Goal: Information Seeking & Learning: Learn about a topic

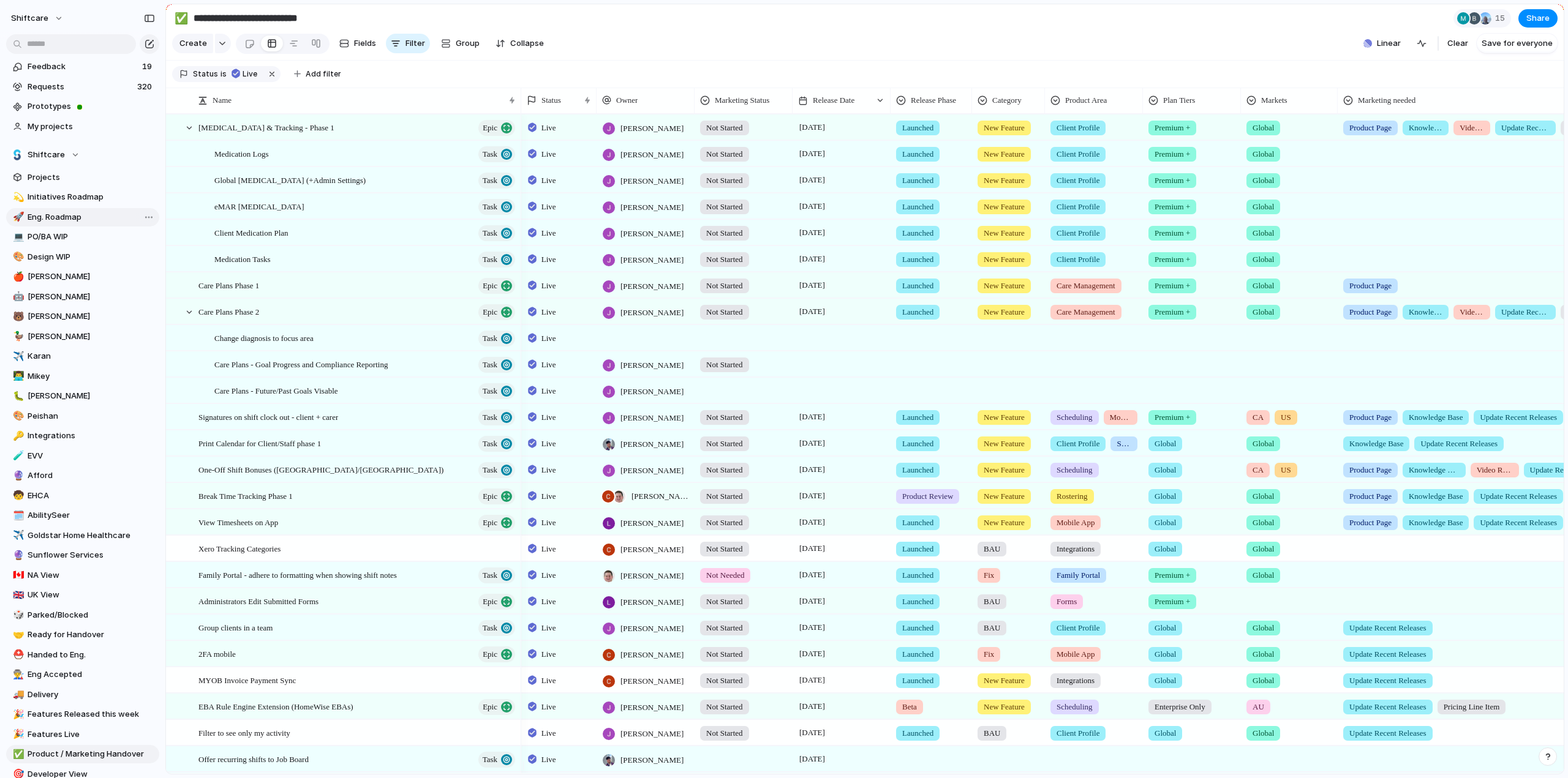
click at [59, 219] on span "Eng. Roadmap" at bounding box center [91, 217] width 127 height 12
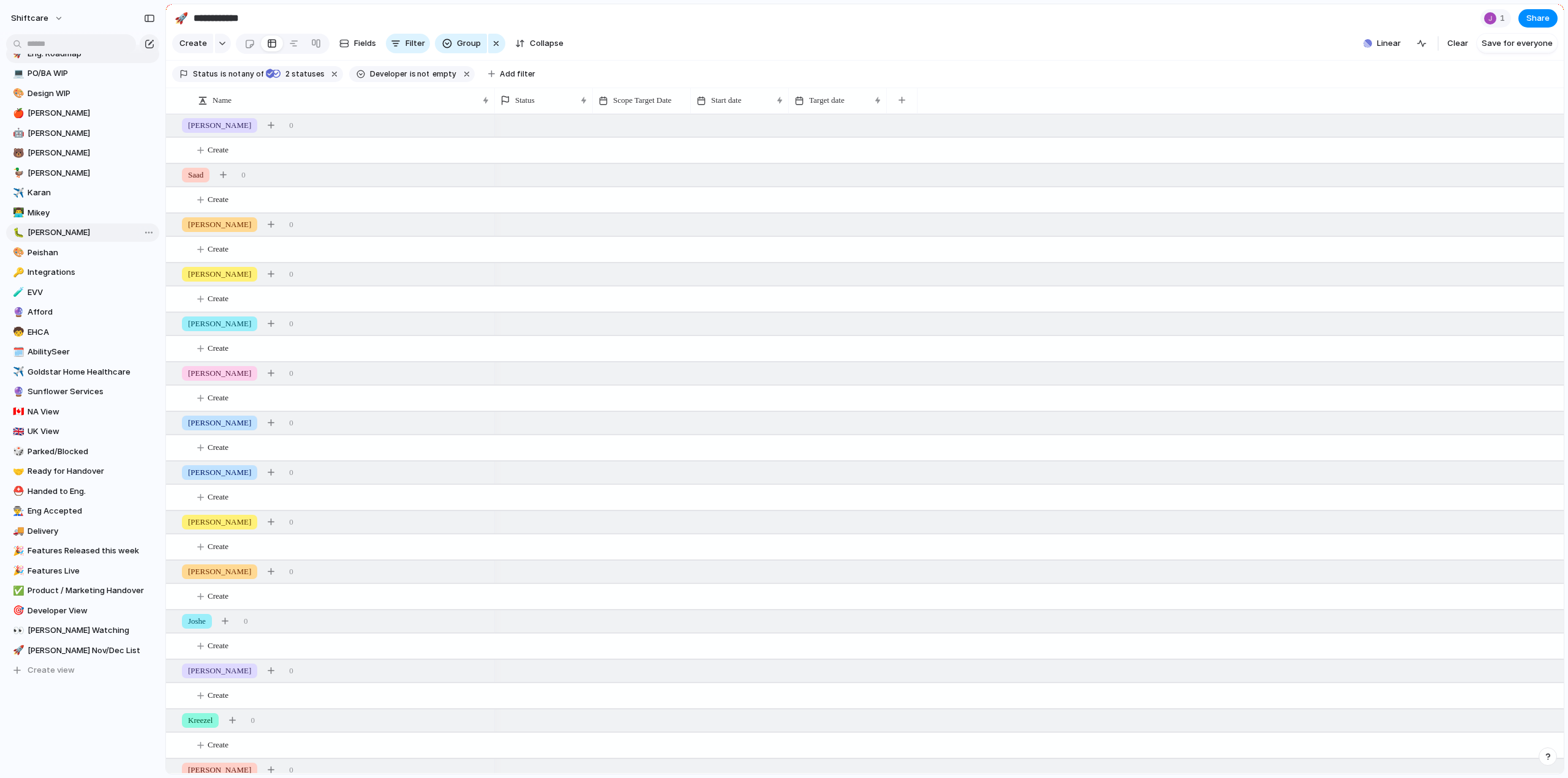
scroll to position [164, 0]
click at [47, 531] on span "Delivery" at bounding box center [91, 530] width 127 height 12
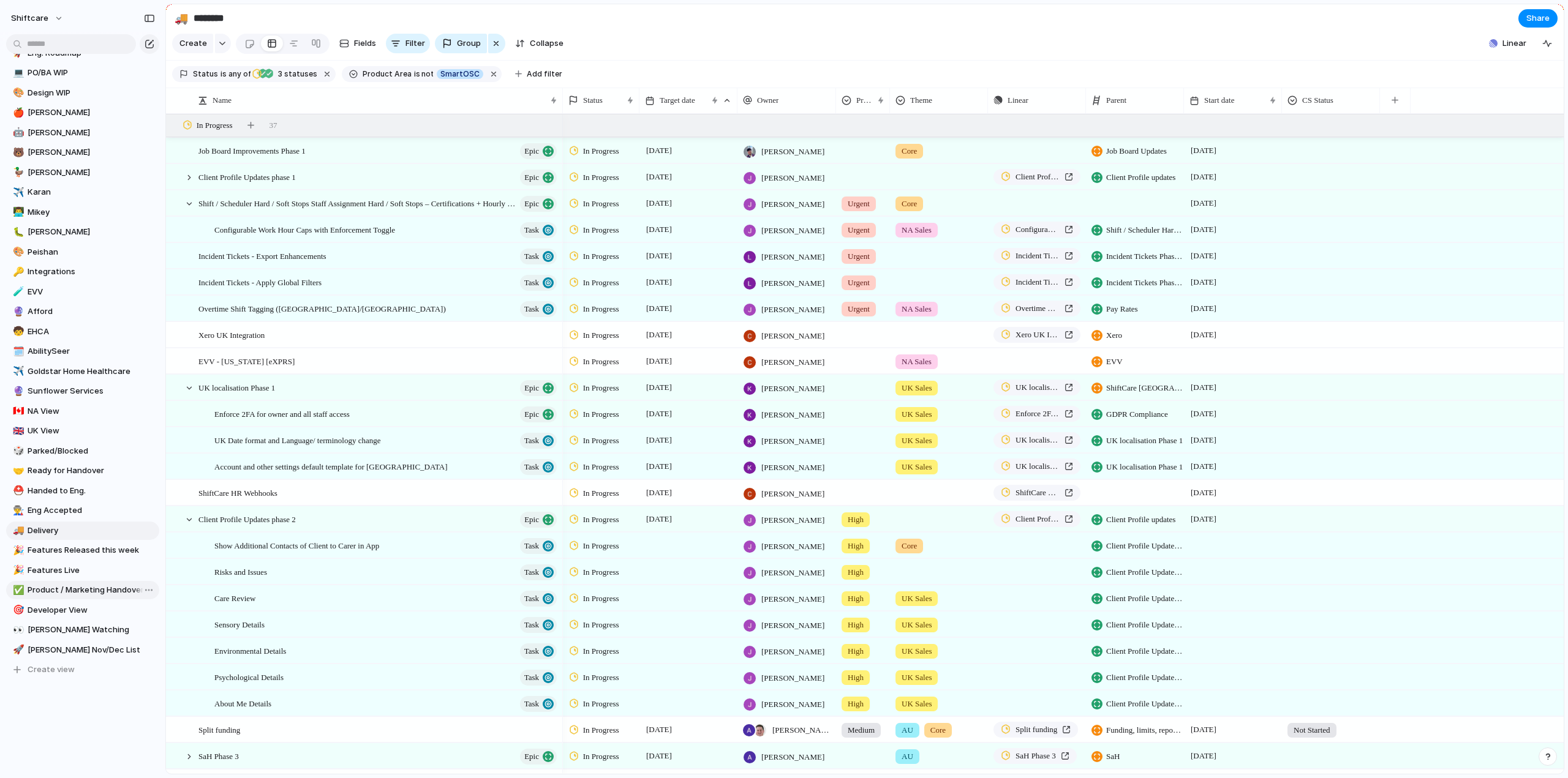
click at [61, 587] on span "Product / Marketing Handover" at bounding box center [91, 590] width 127 height 12
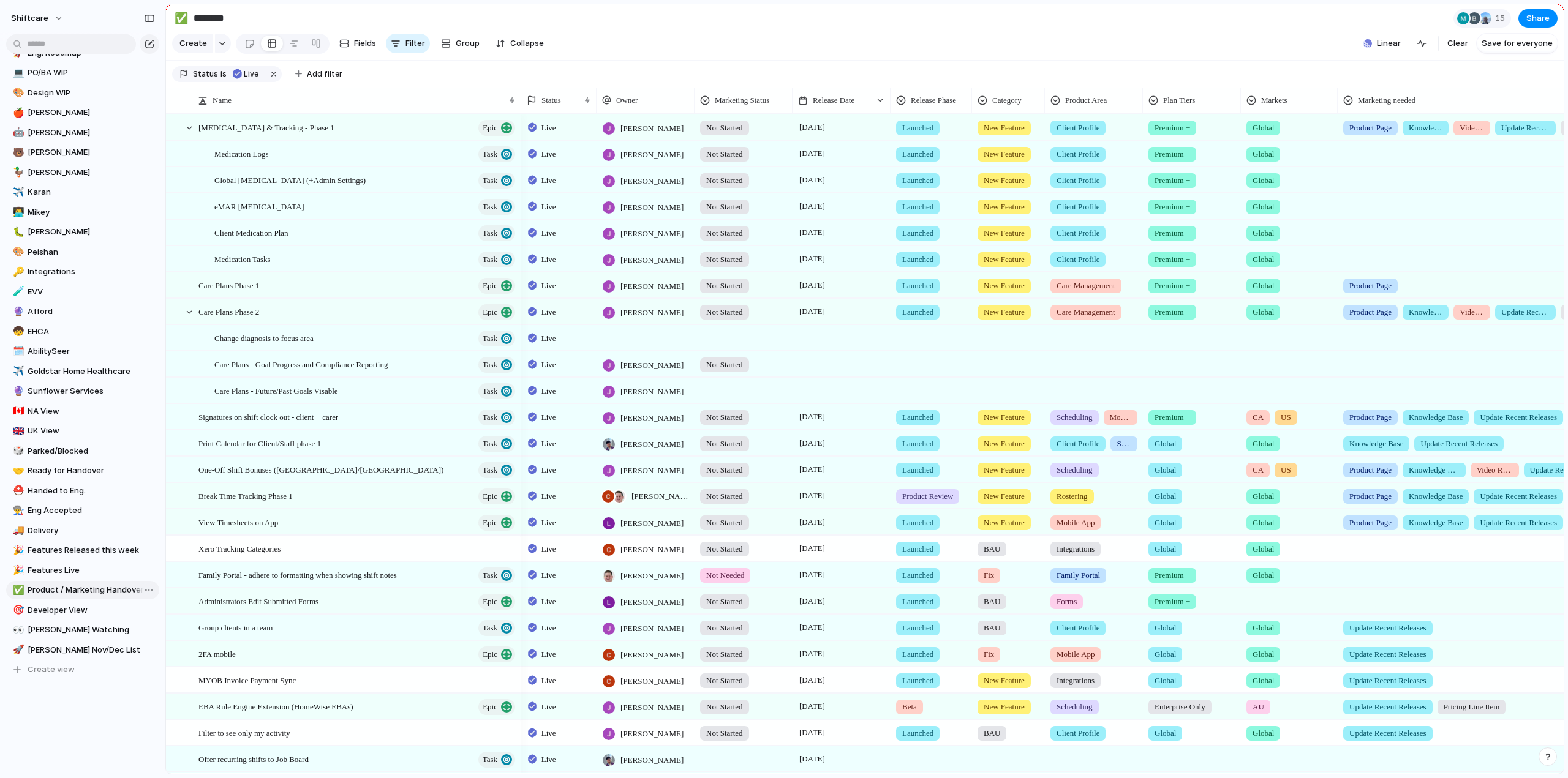
type input "**********"
click at [187, 318] on div at bounding box center [189, 312] width 11 height 11
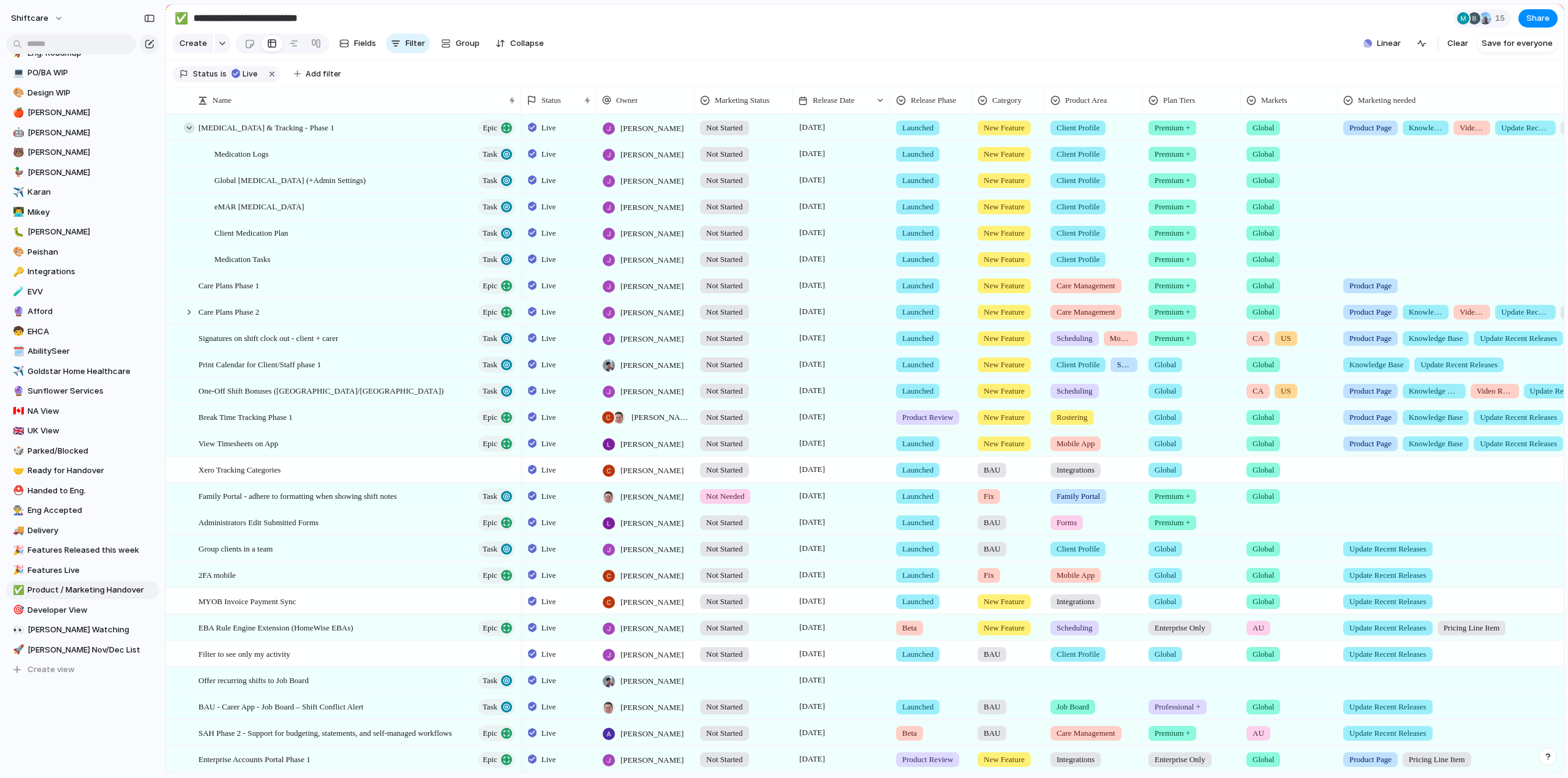
click at [189, 134] on div at bounding box center [189, 128] width 11 height 11
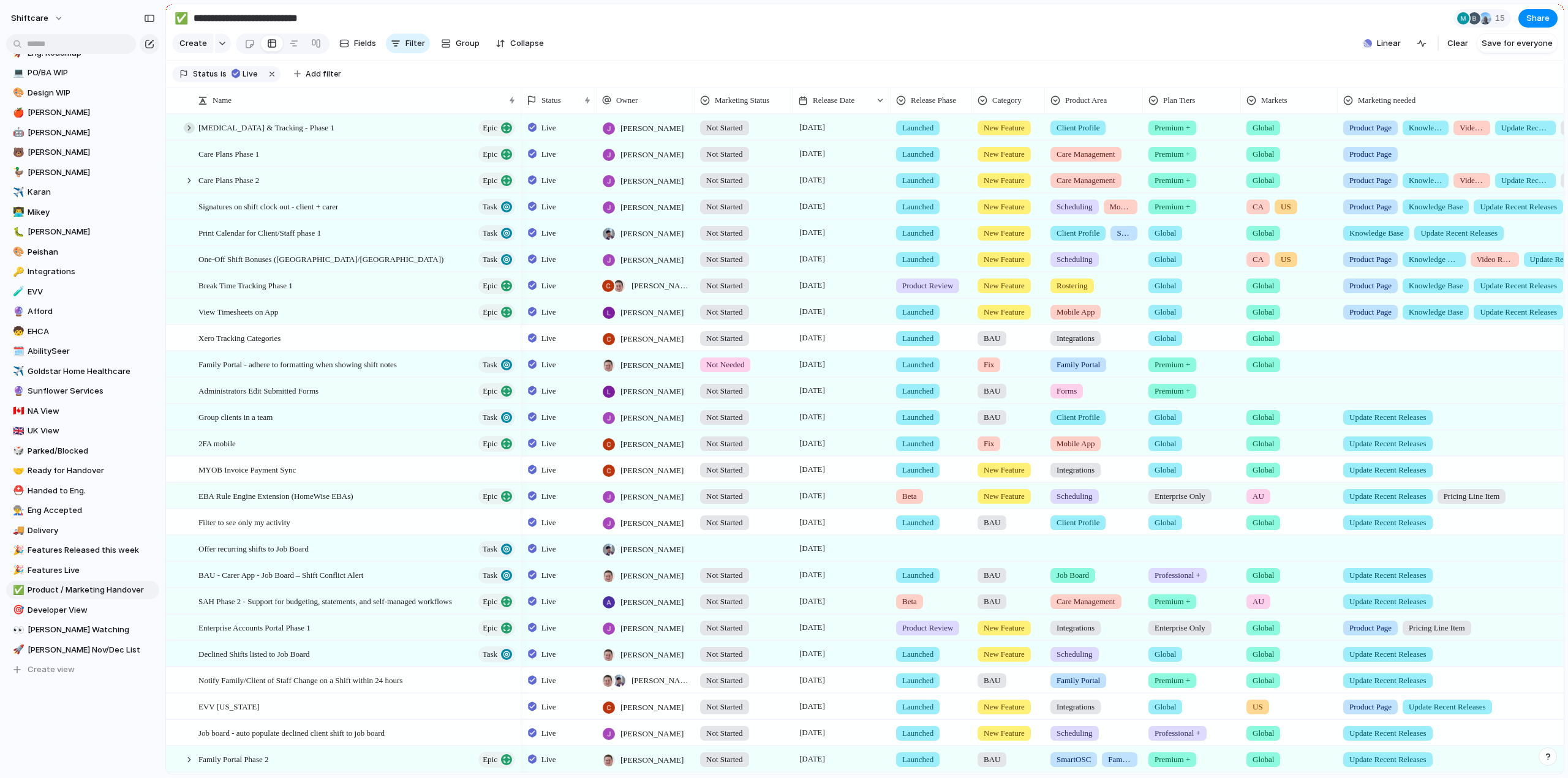
click at [189, 134] on div at bounding box center [189, 128] width 11 height 11
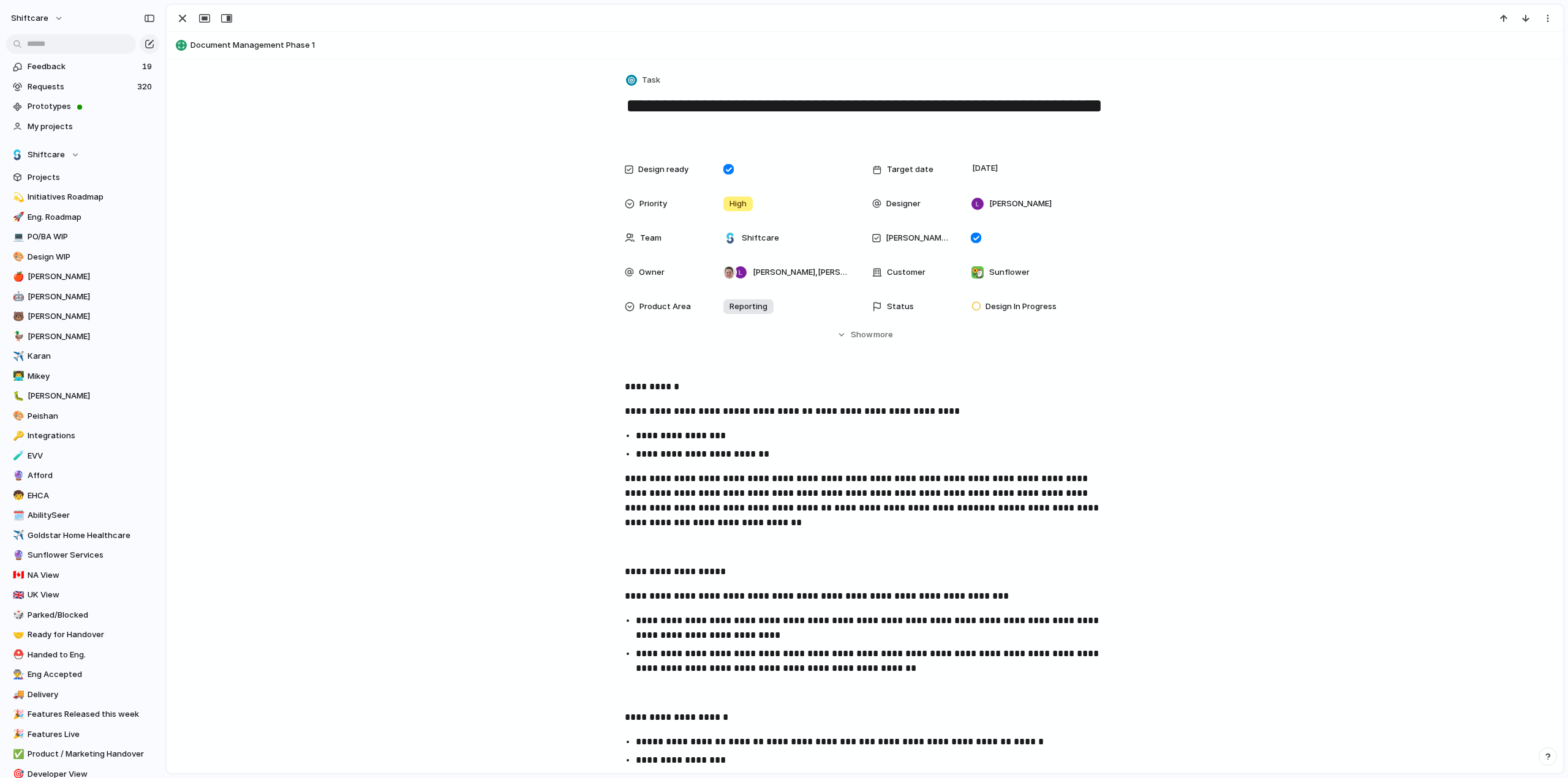
click at [181, 17] on div "button" at bounding box center [182, 19] width 15 height 15
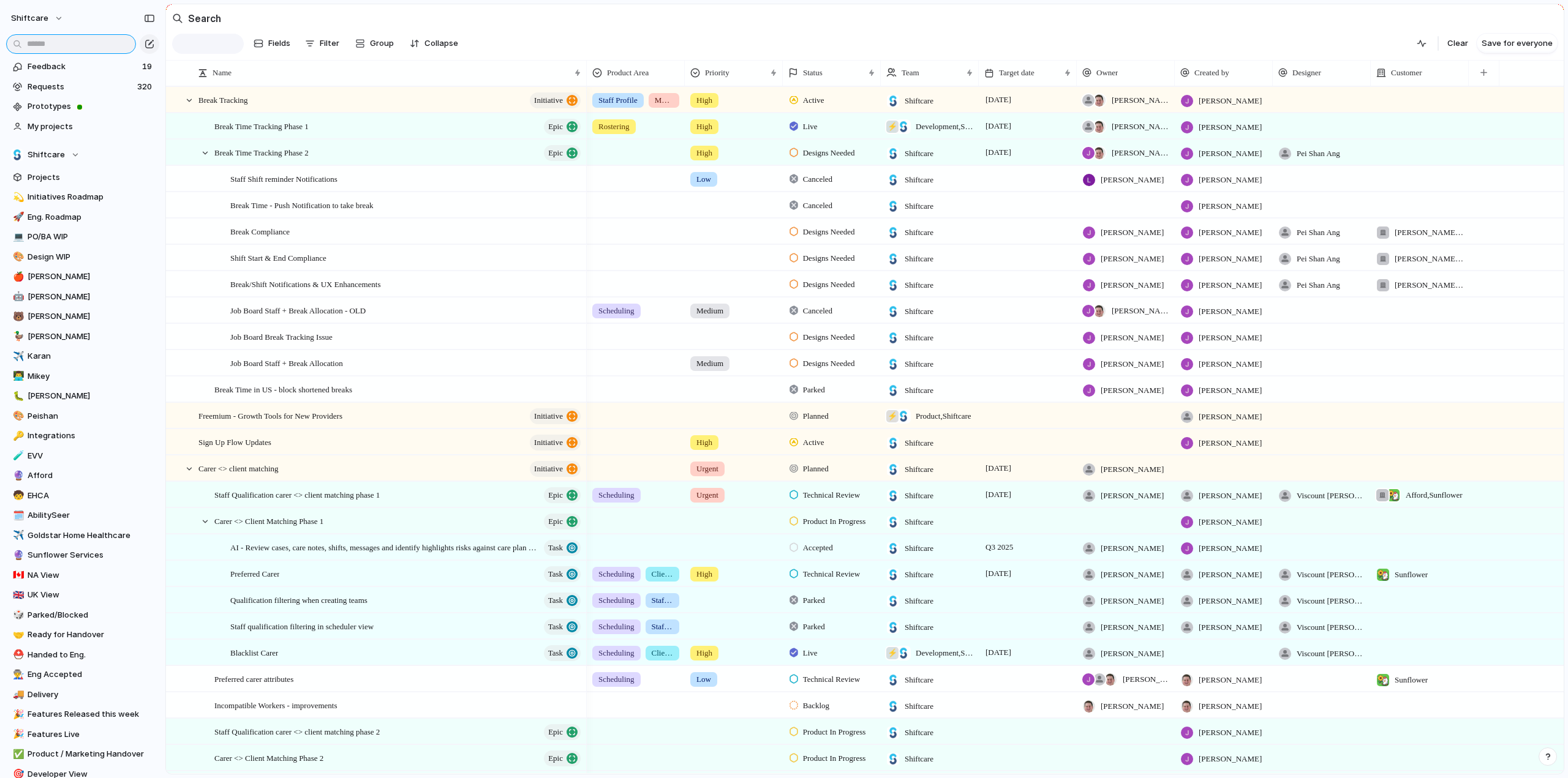
click at [75, 45] on input "text" at bounding box center [71, 44] width 130 height 20
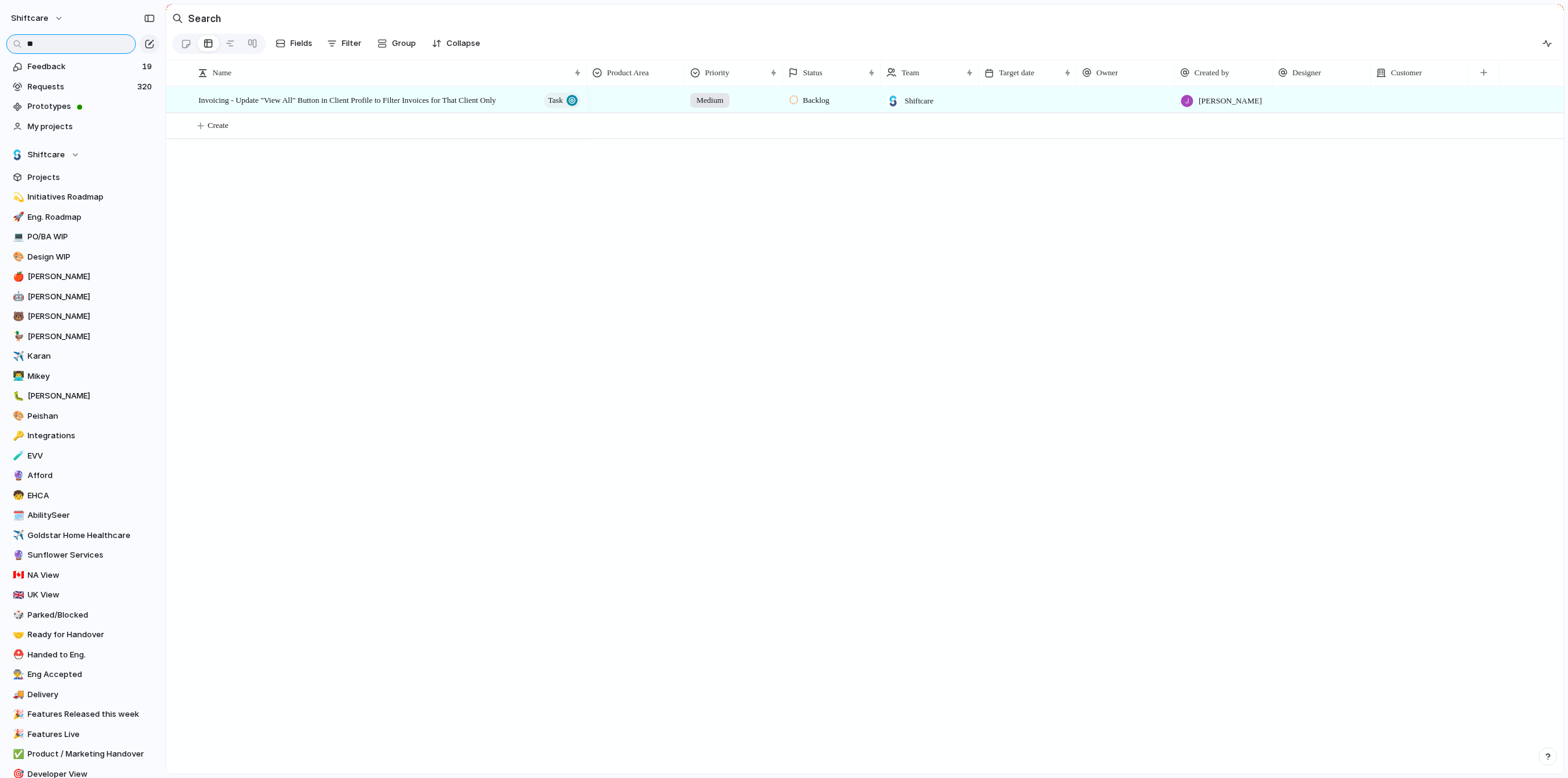
type input "*"
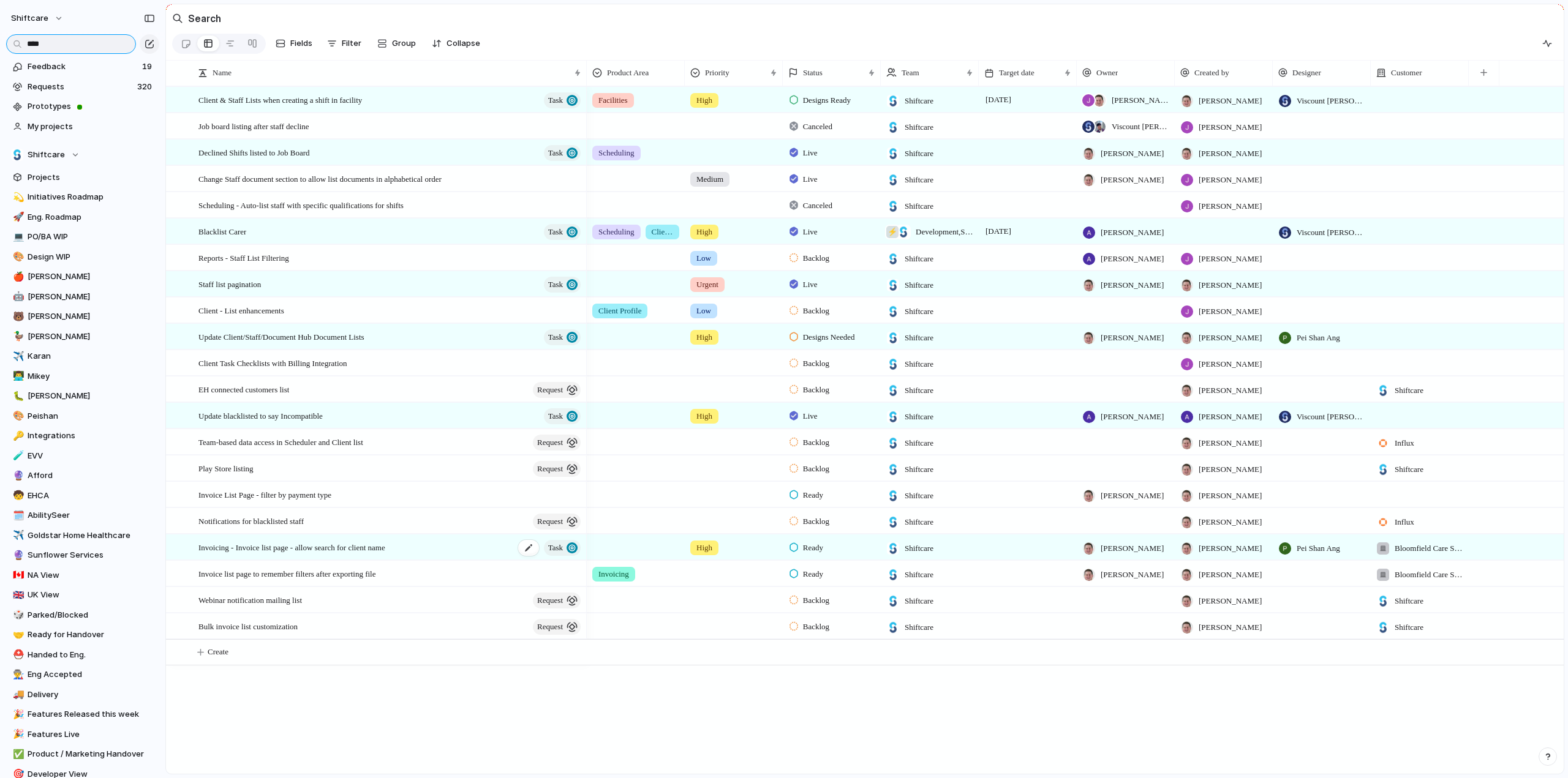
type input "****"
click at [277, 554] on span "Invoicing - Invoice list page - allow search for client name" at bounding box center [292, 546] width 187 height 14
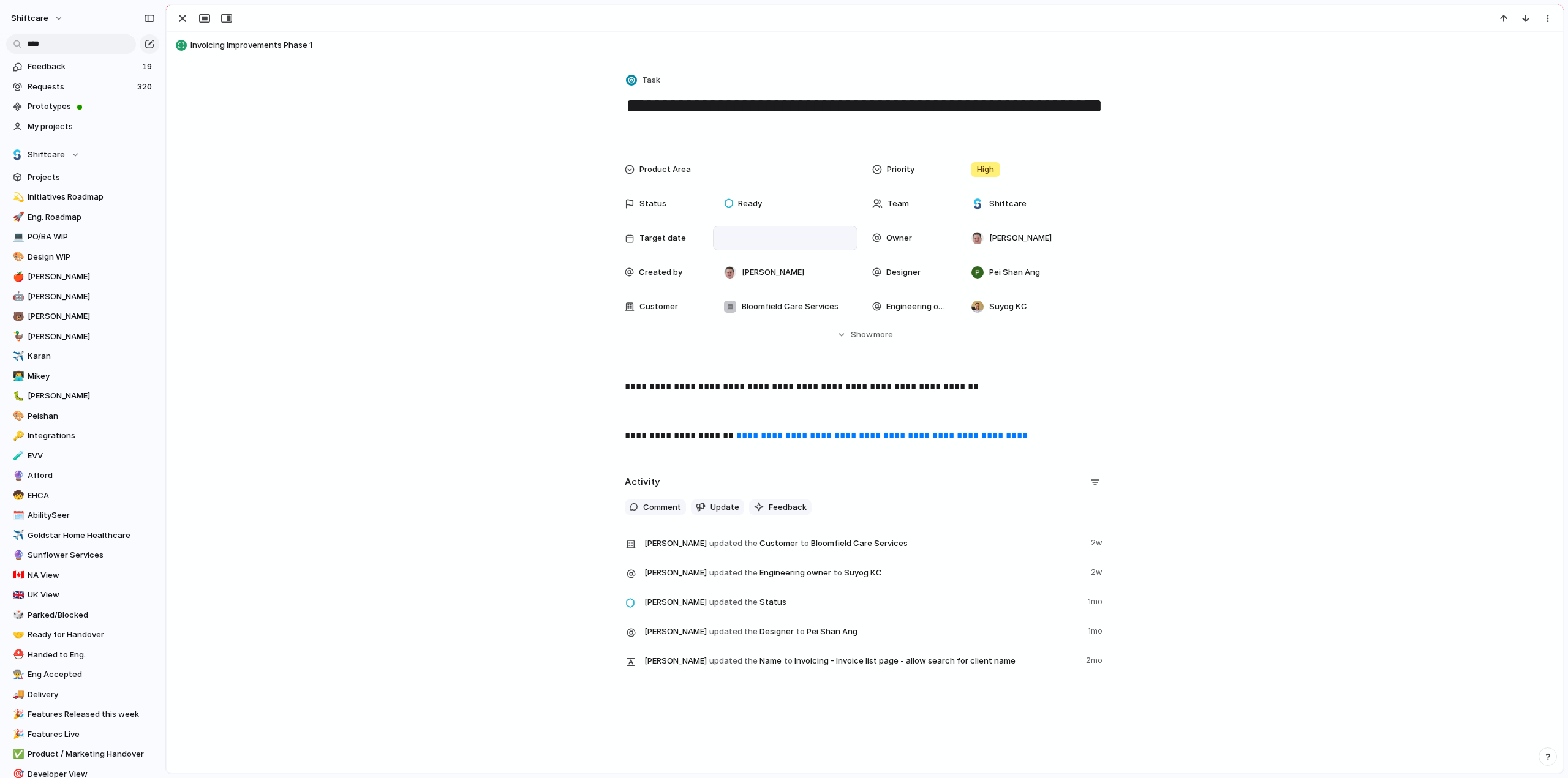
click at [750, 233] on div at bounding box center [785, 238] width 134 height 13
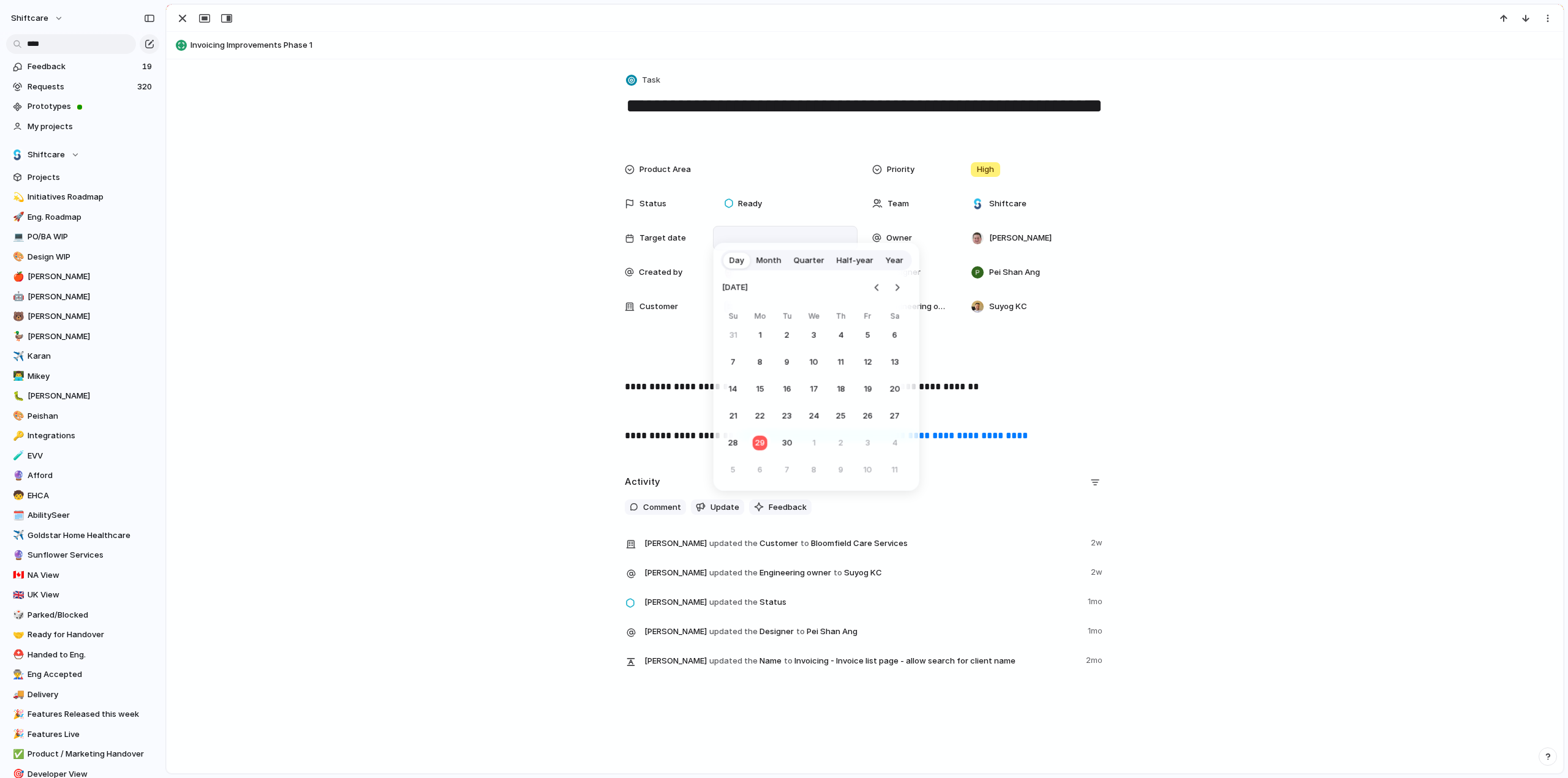
click at [765, 259] on span "Month" at bounding box center [769, 260] width 25 height 12
click at [808, 421] on span "Nov" at bounding box center [817, 418] width 17 height 13
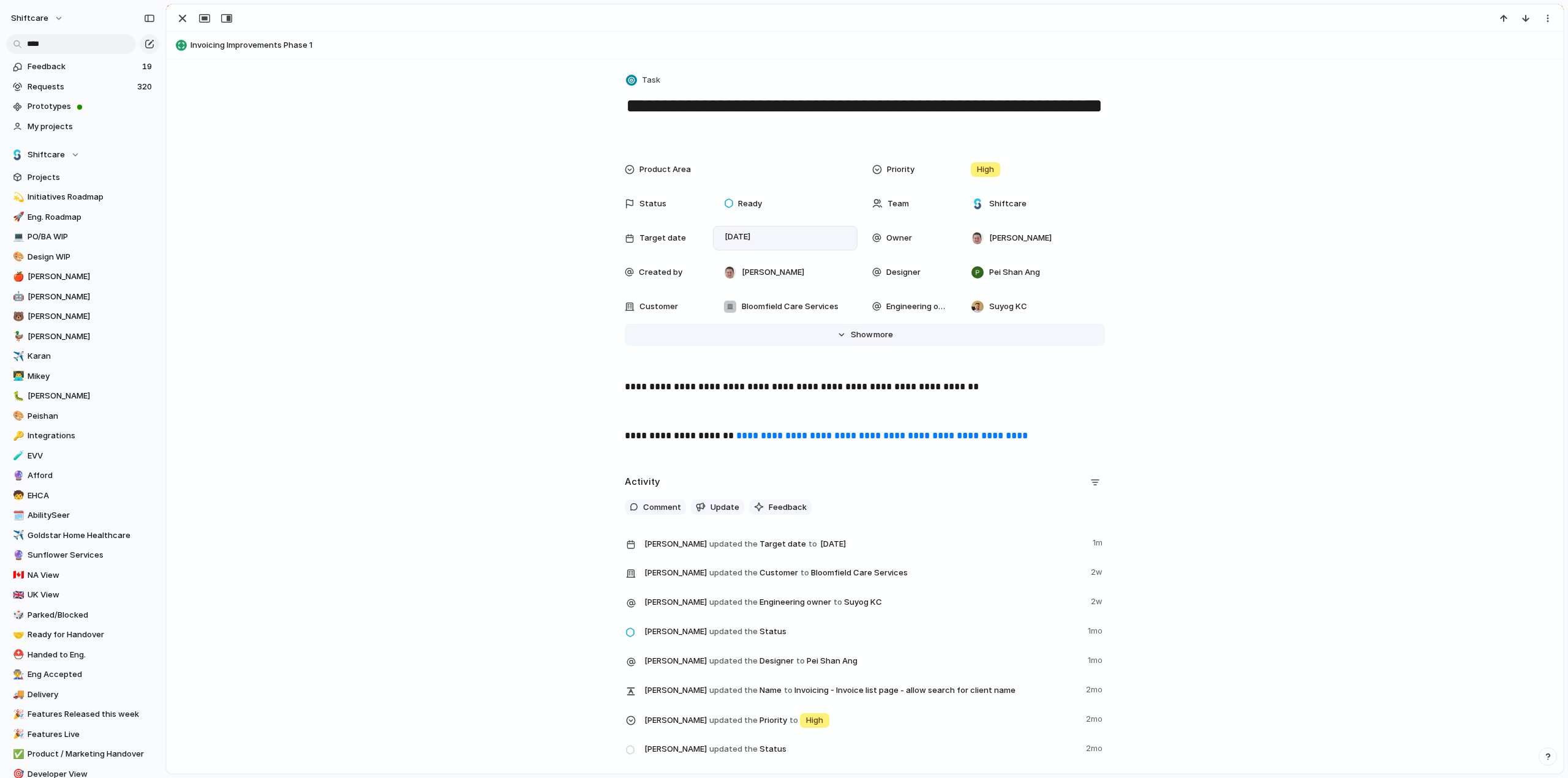
click at [858, 334] on span "Show" at bounding box center [862, 335] width 22 height 12
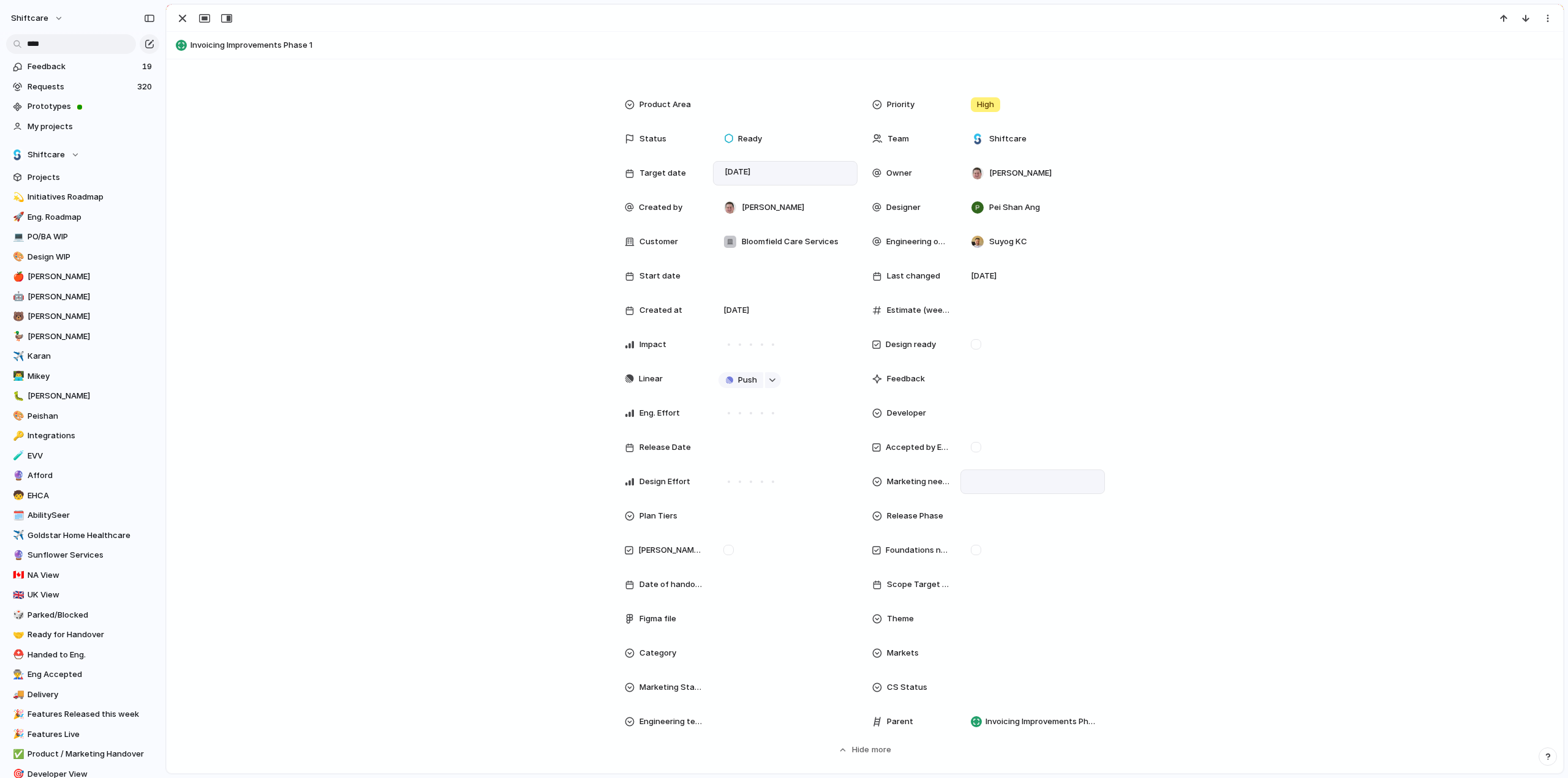
scroll to position [122, 0]
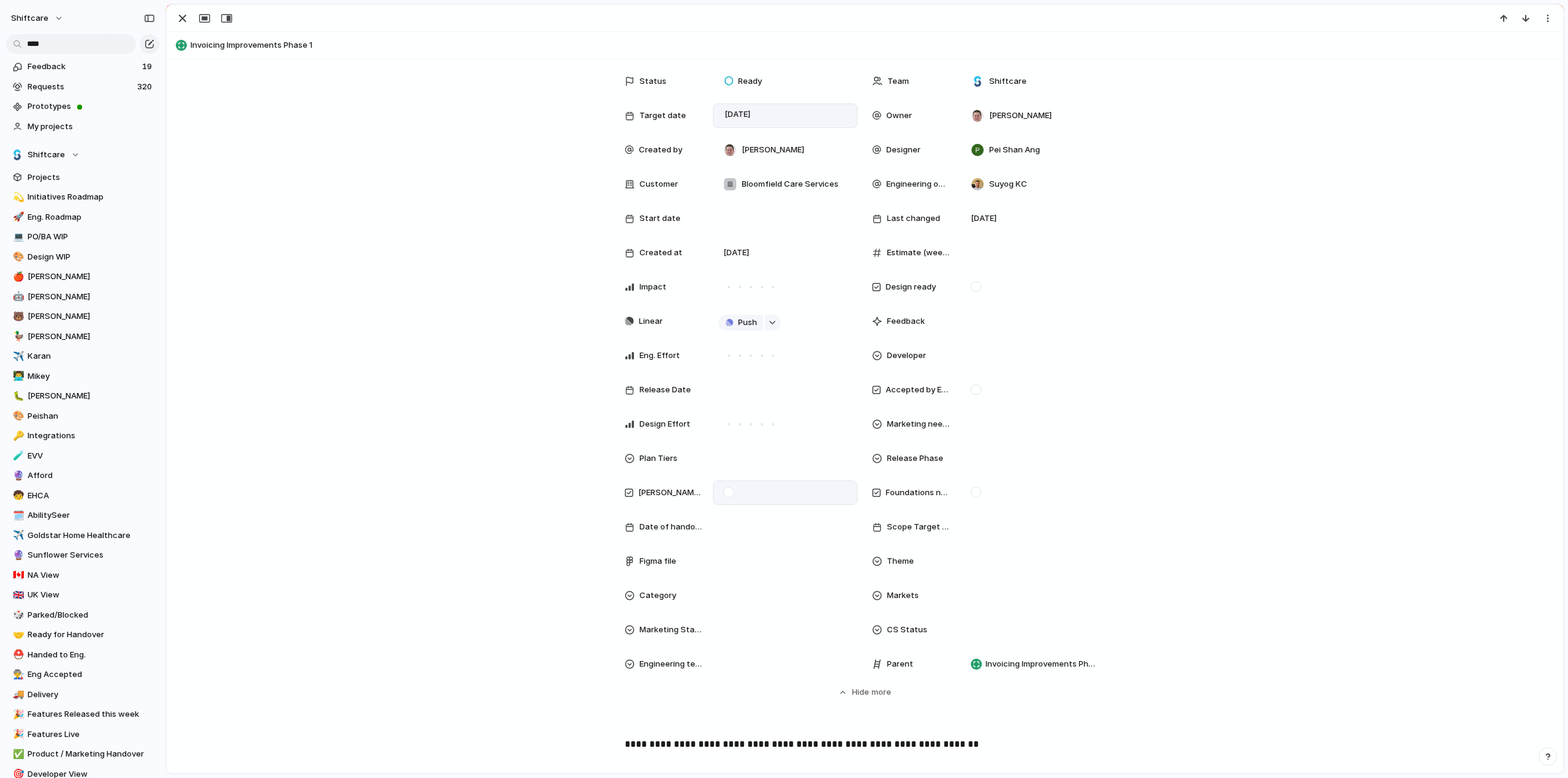
click at [723, 492] on div at bounding box center [728, 492] width 10 height 10
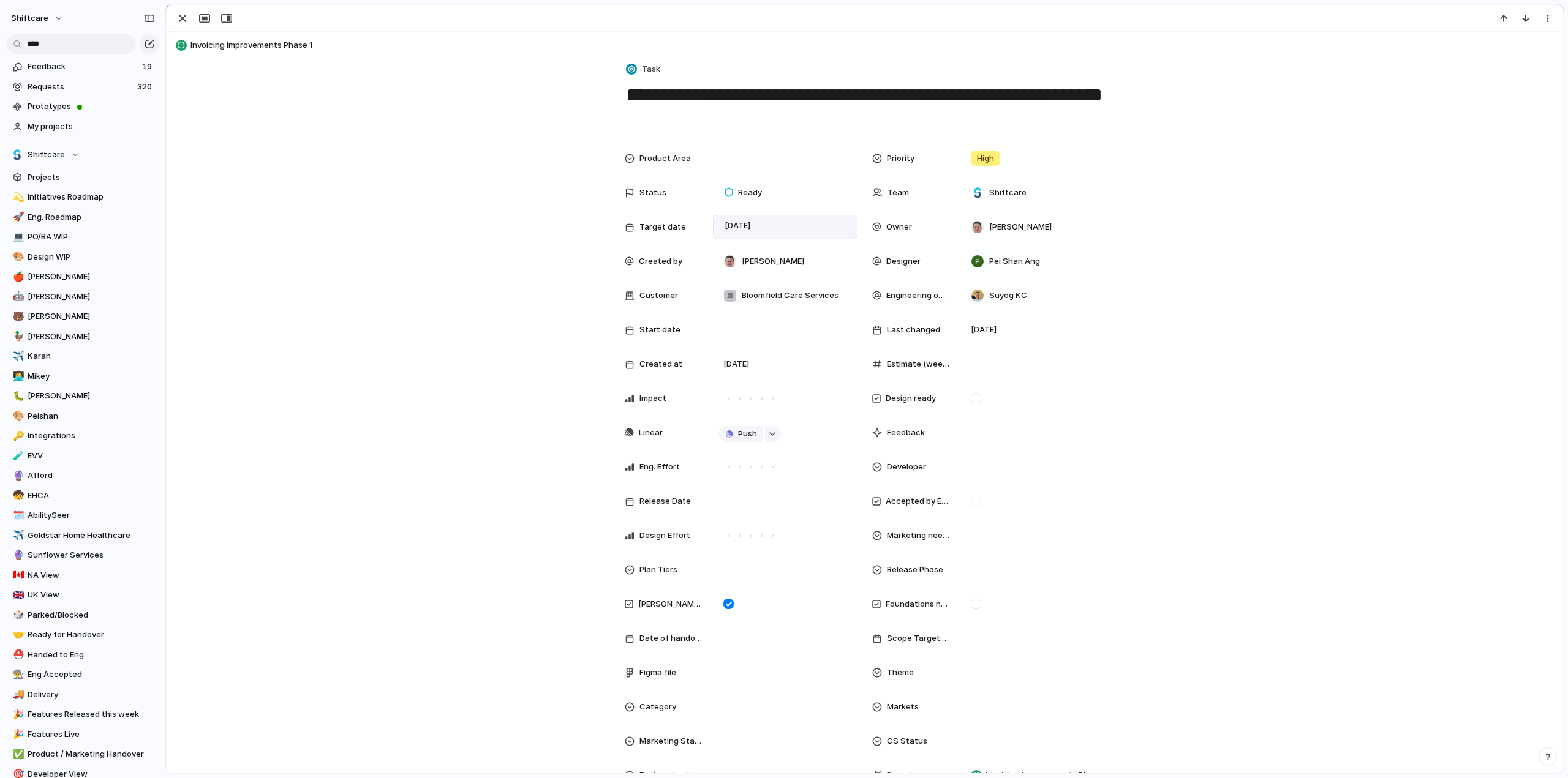
scroll to position [0, 0]
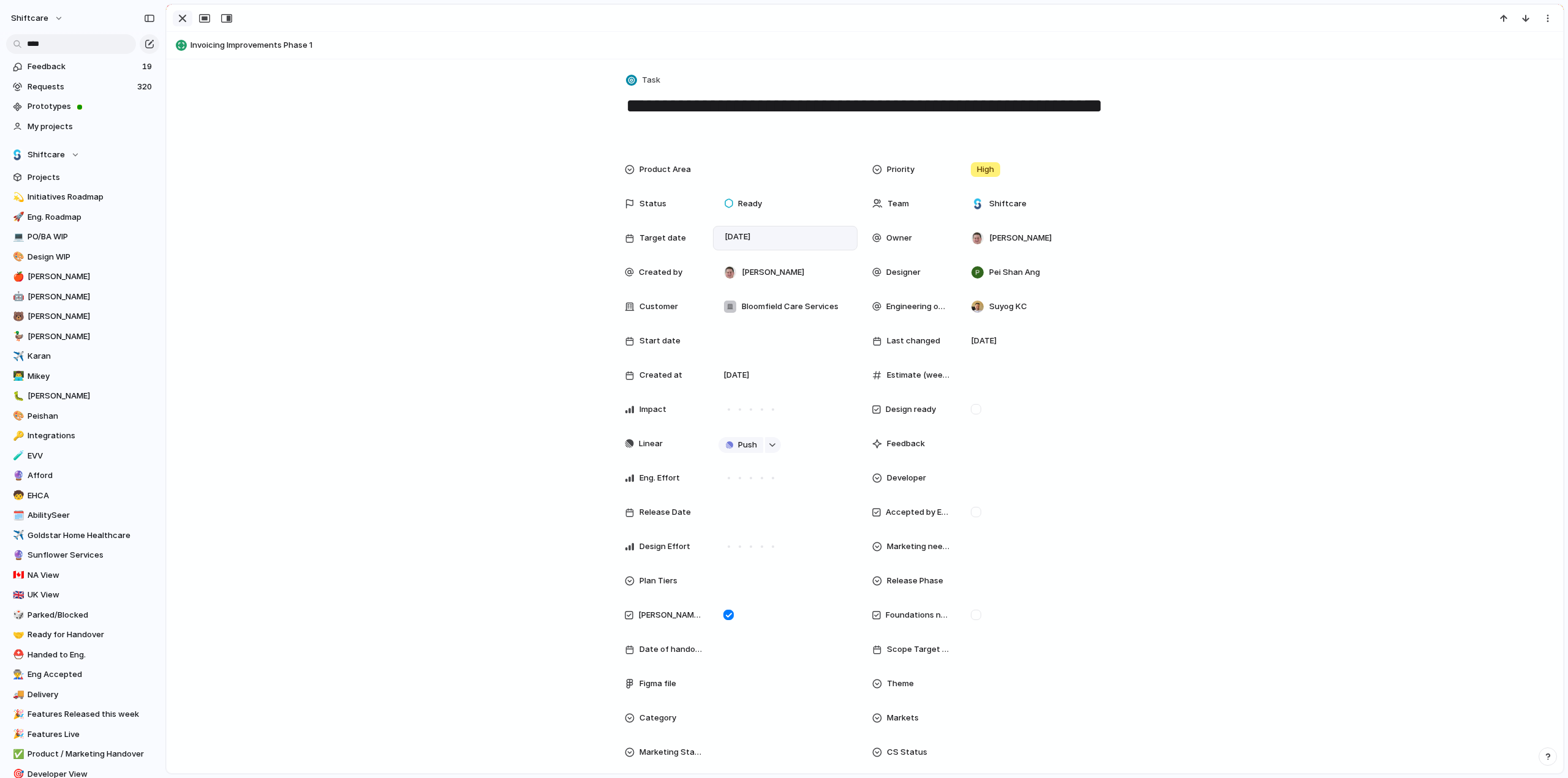
click at [182, 18] on div "button" at bounding box center [182, 19] width 15 height 15
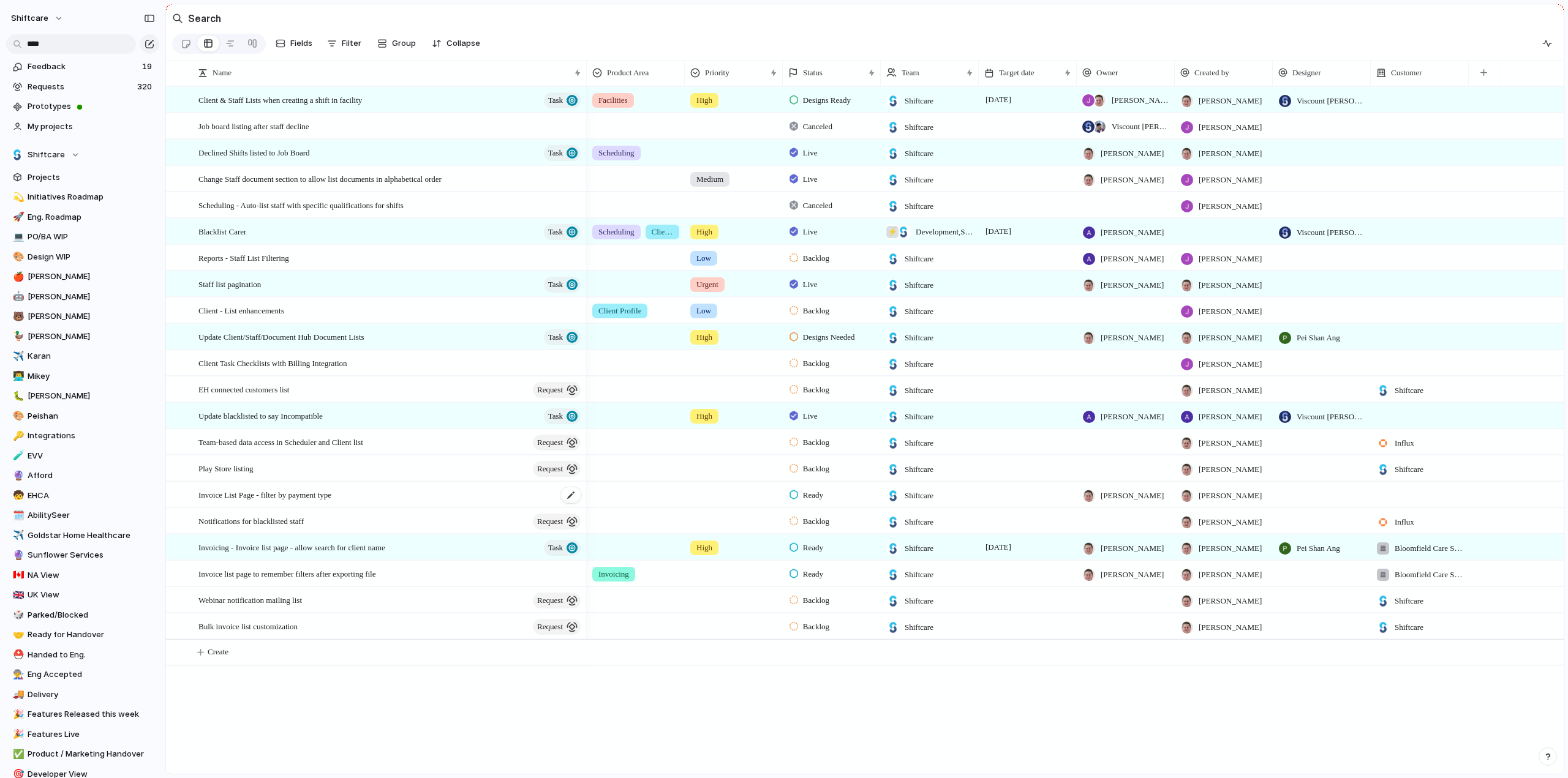
click at [229, 500] on span "Invoice List Page - filter by payment type" at bounding box center [265, 494] width 133 height 14
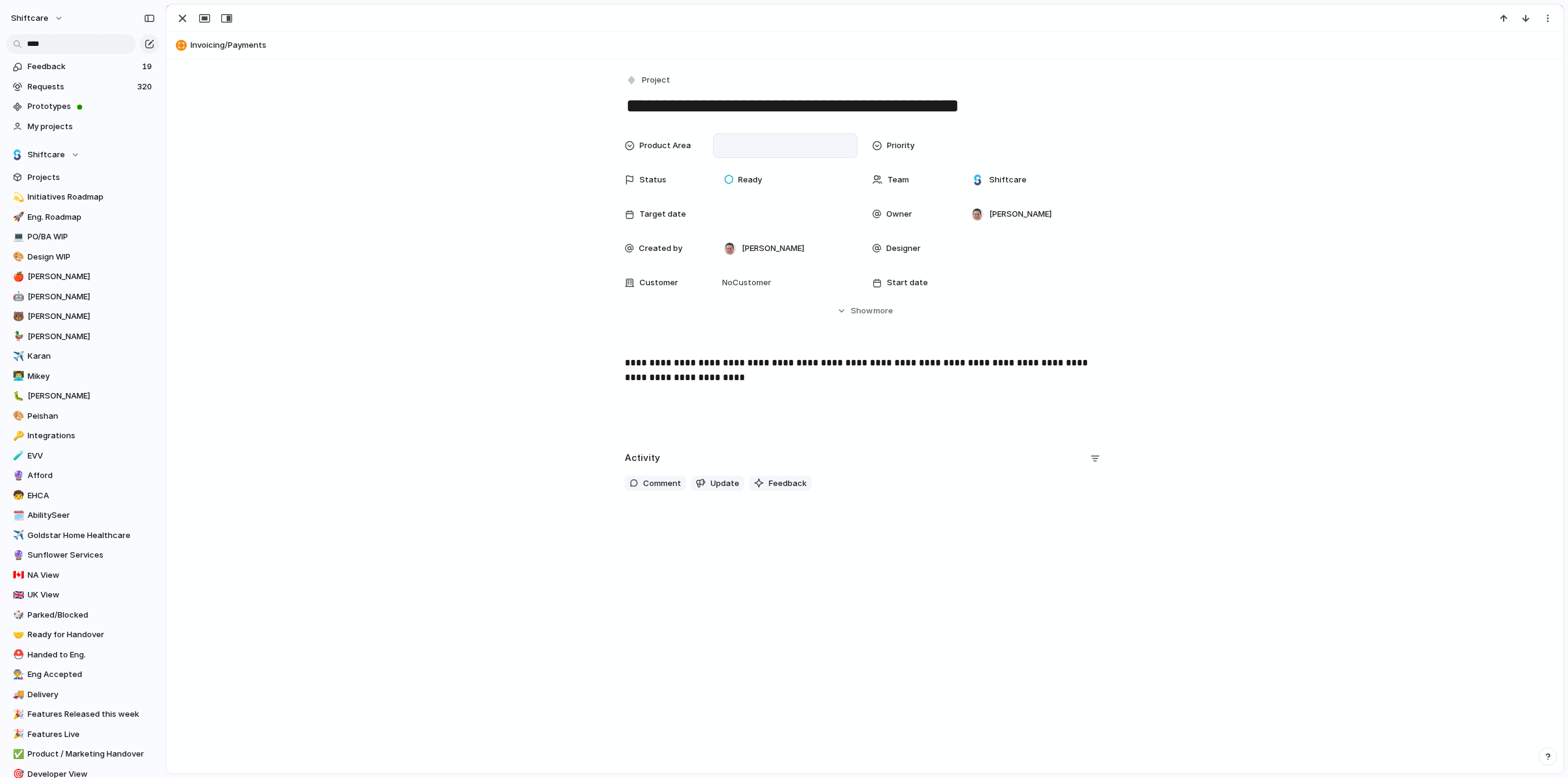
click at [734, 143] on div at bounding box center [785, 146] width 134 height 13
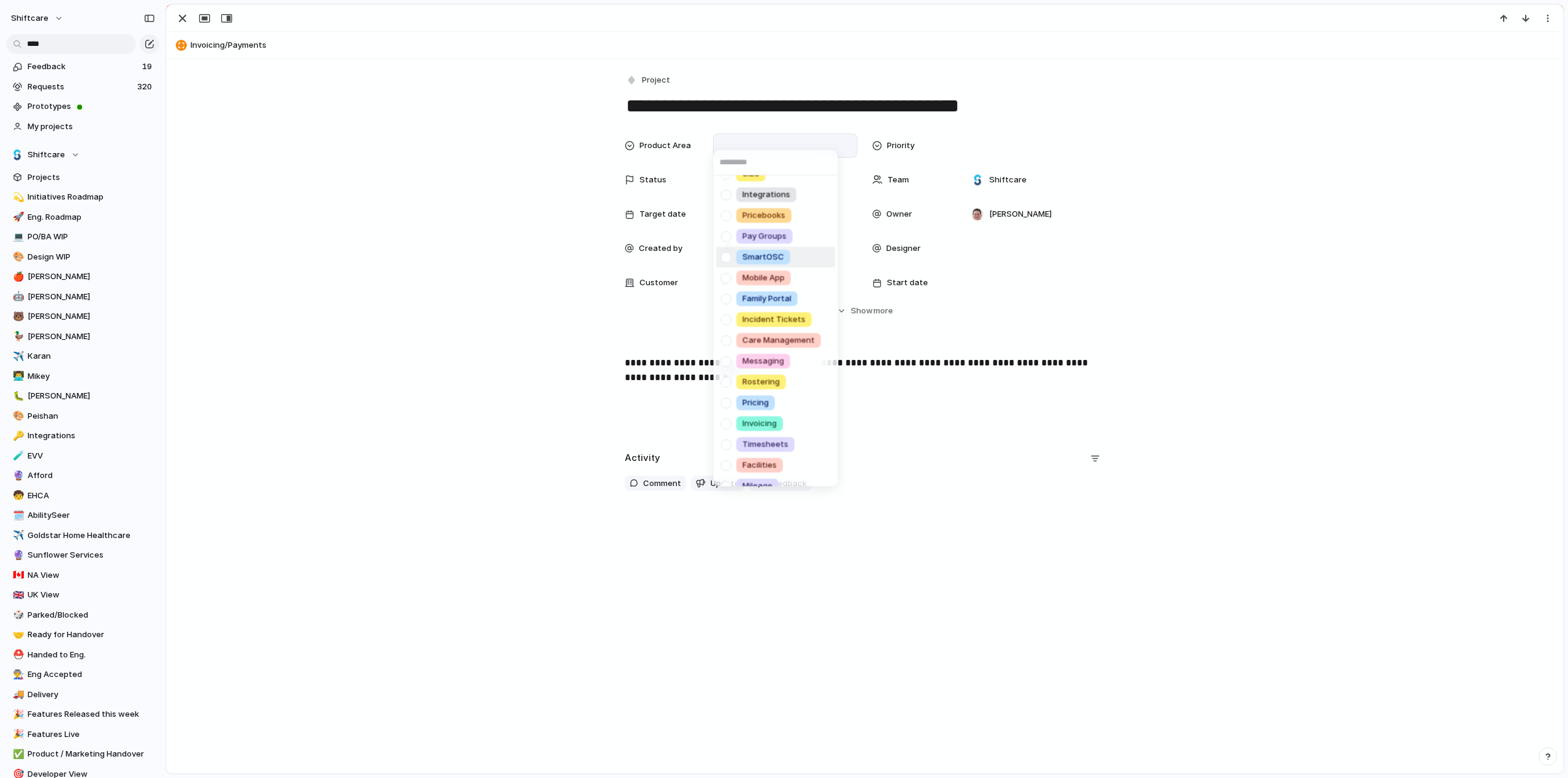
scroll to position [173, 0]
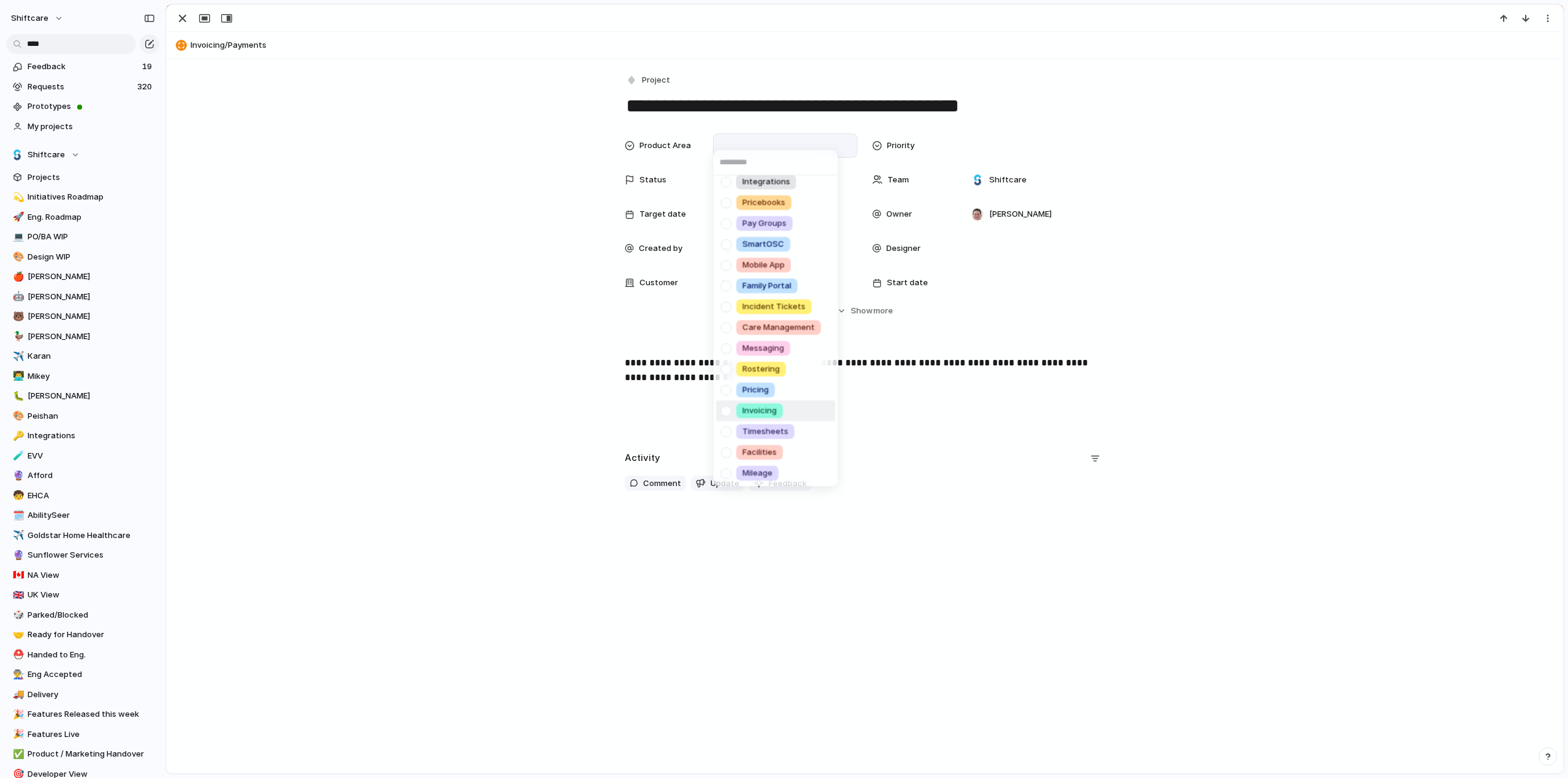
click at [730, 412] on div at bounding box center [726, 411] width 22 height 22
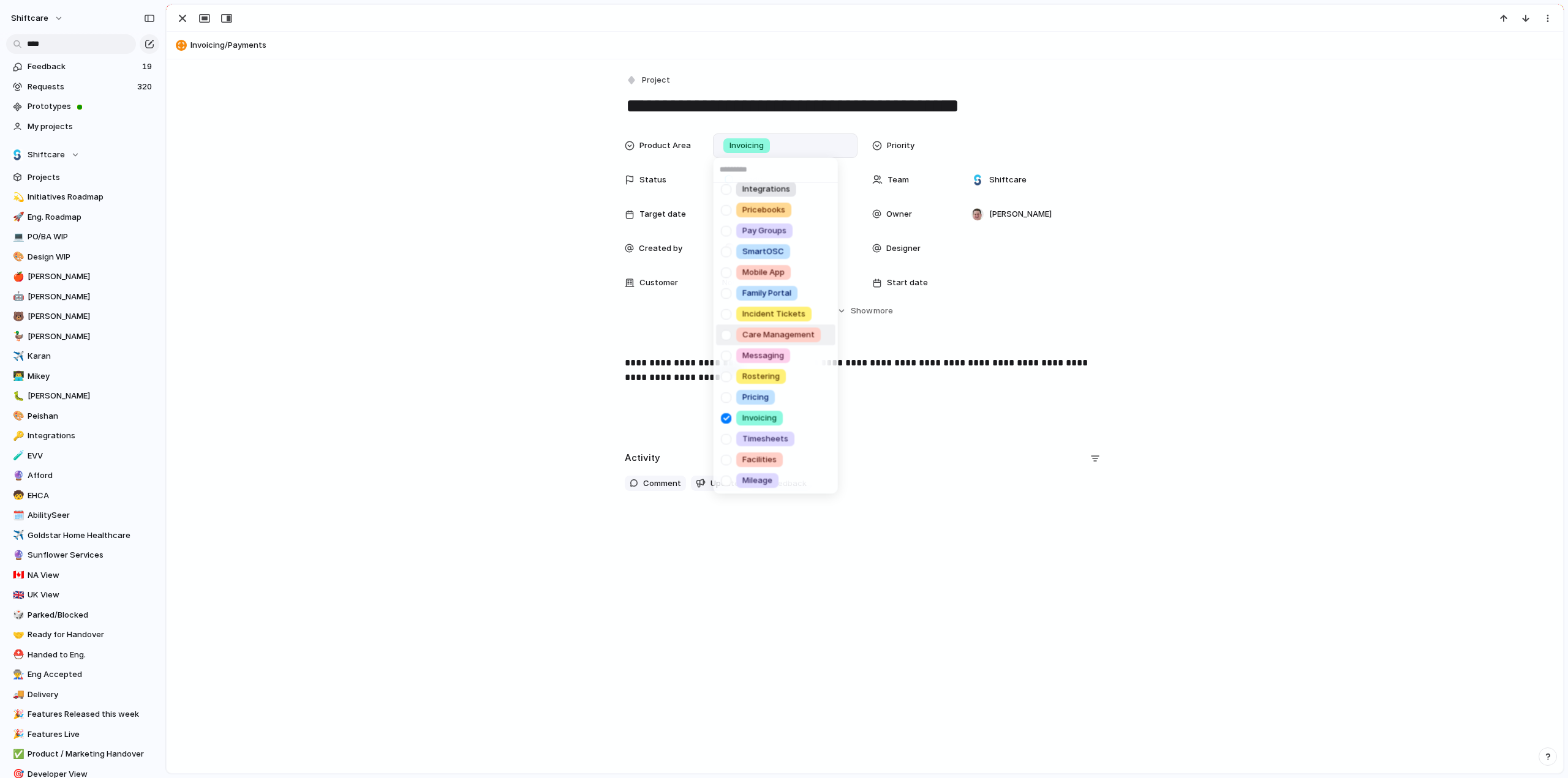
click at [864, 314] on div "Scheduling Client Profile Staff Profile Job Board Forms Quotes Reporting SILS I…" at bounding box center [784, 389] width 1568 height 778
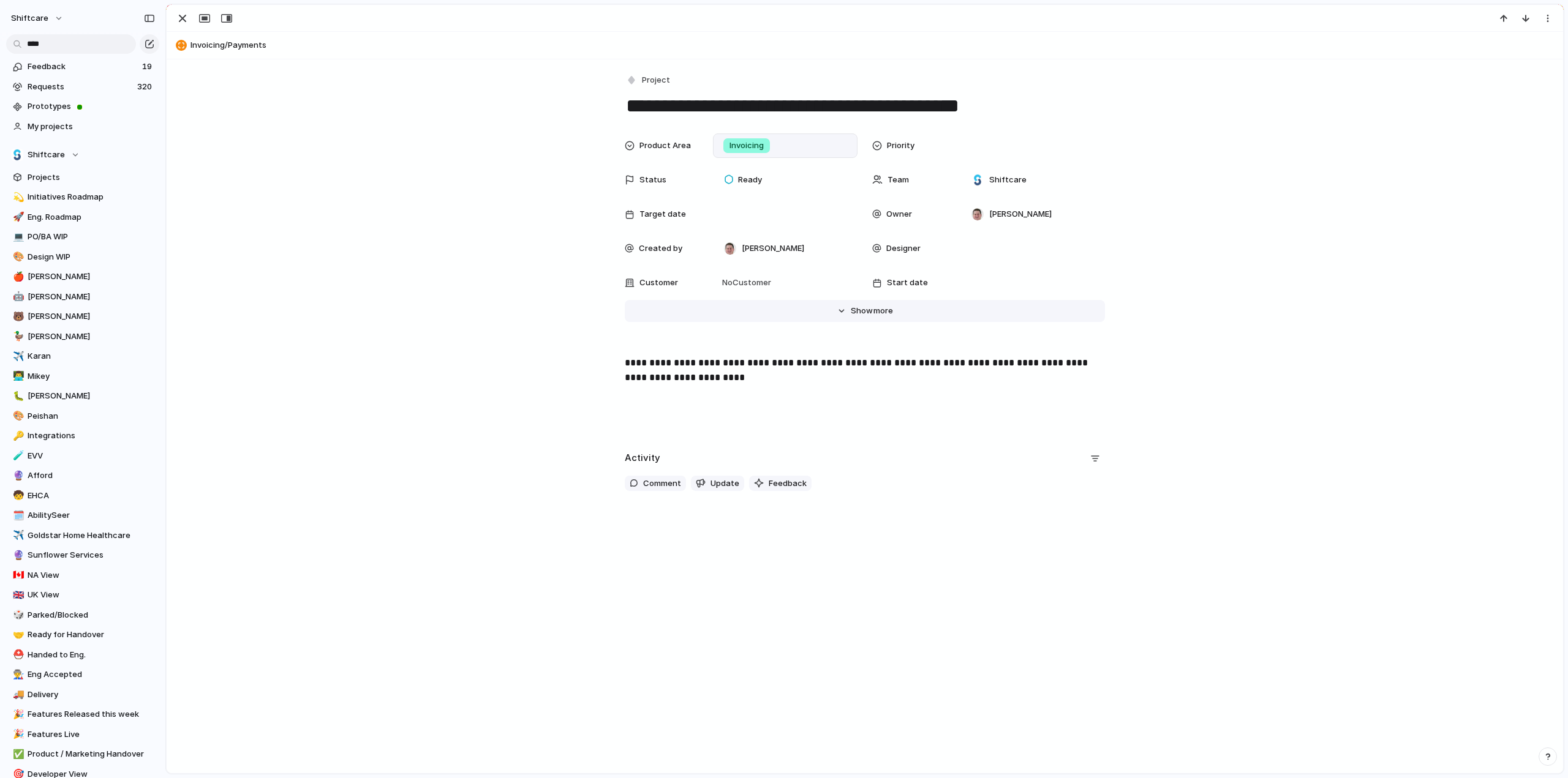
click at [856, 306] on span "Show" at bounding box center [862, 310] width 22 height 12
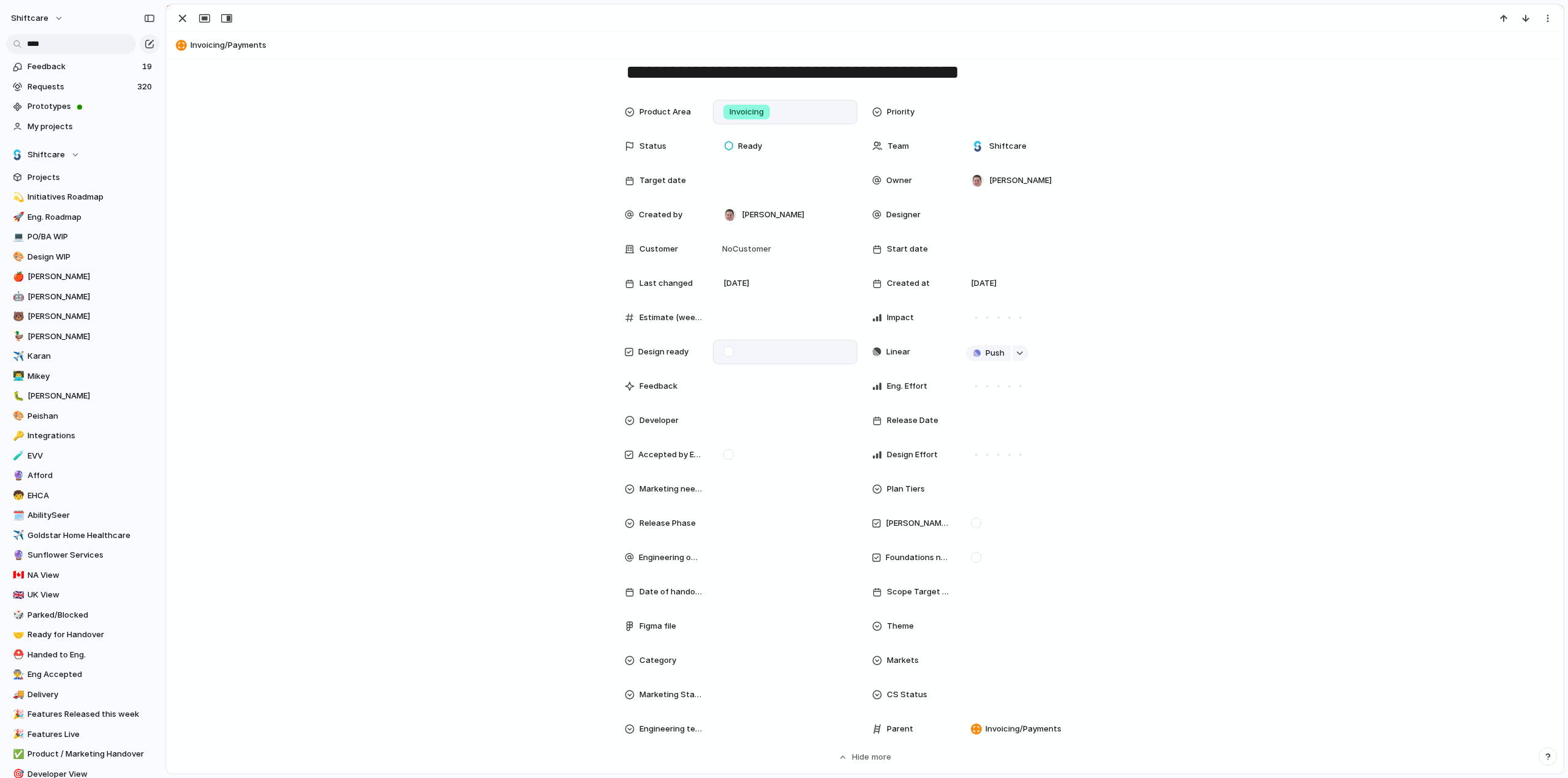
scroll to position [0, 0]
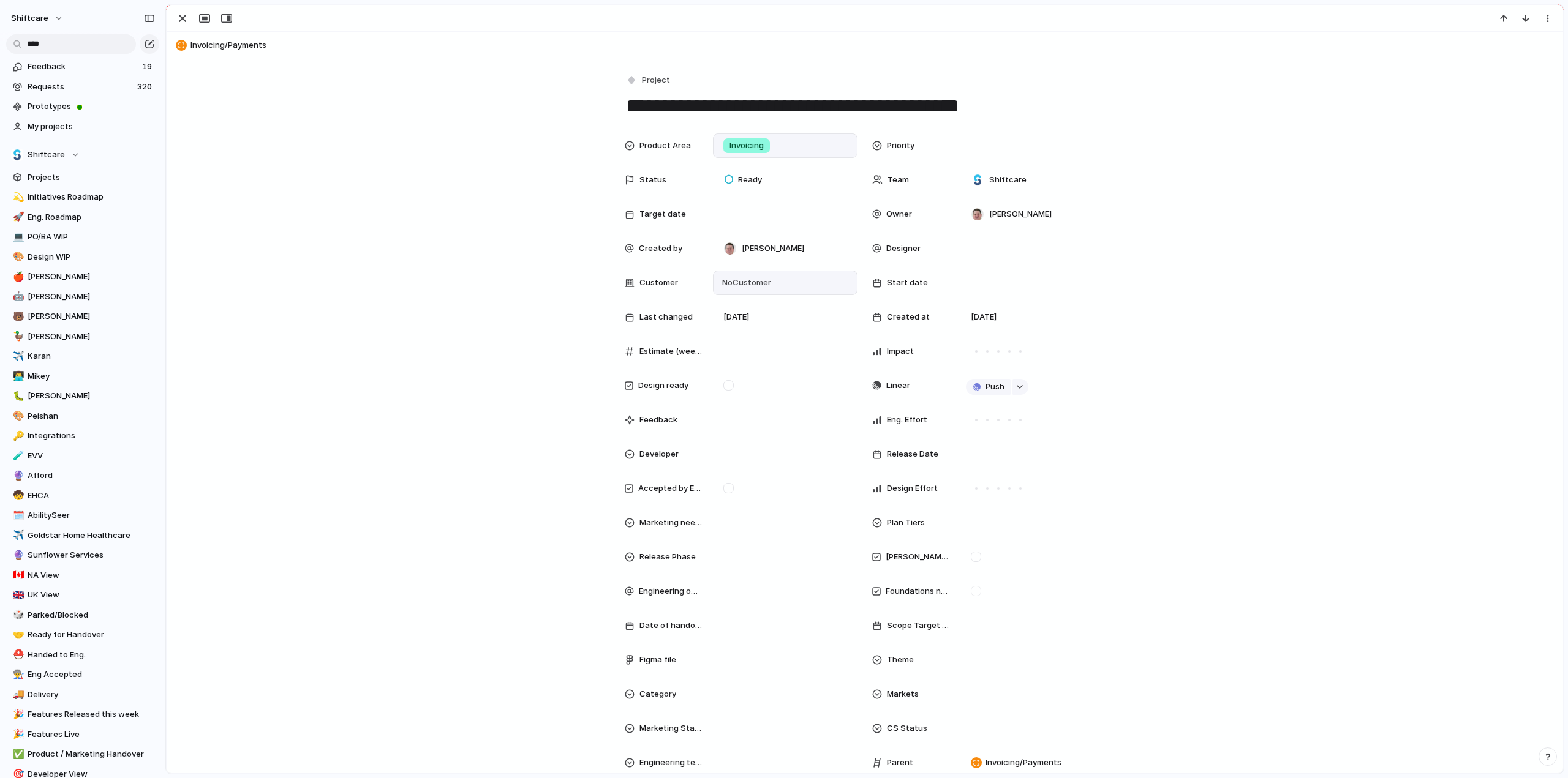
click at [759, 279] on span "No Customer" at bounding box center [745, 282] width 52 height 12
type input "******"
click at [731, 331] on div at bounding box center [726, 332] width 22 height 22
drag, startPoint x: 1042, startPoint y: 148, endPoint x: 1010, endPoint y: 148, distance: 32.0
click at [1037, 148] on div "****** Sunflower Add 'sunflo'" at bounding box center [784, 389] width 1568 height 778
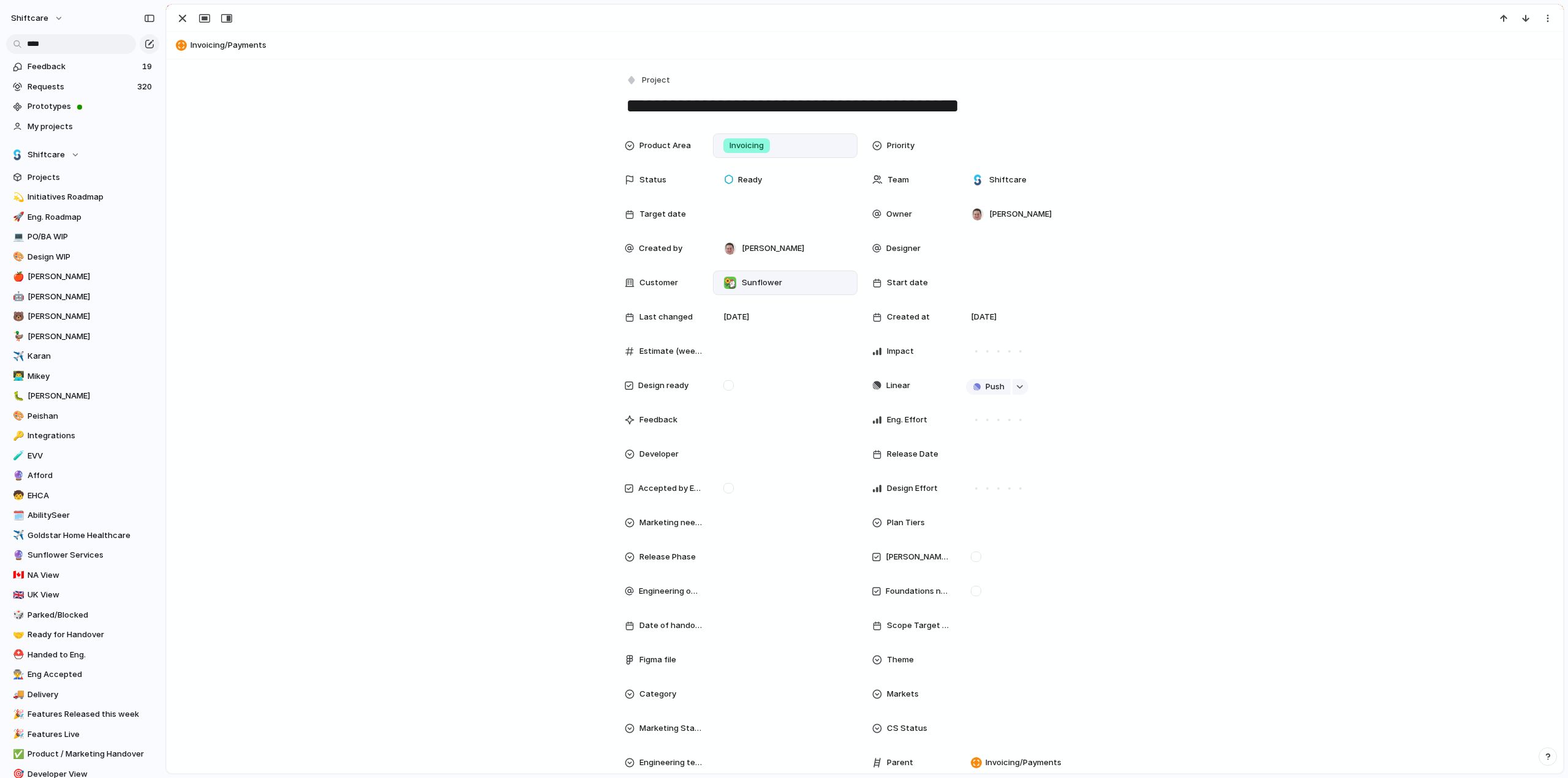
click at [991, 146] on div "****** Sunflower Add 'sunflo'" at bounding box center [784, 389] width 1568 height 778
click at [994, 148] on div at bounding box center [1032, 146] width 134 height 13
click at [998, 185] on span "Urgent" at bounding box center [988, 189] width 27 height 12
click at [760, 208] on div at bounding box center [785, 214] width 134 height 13
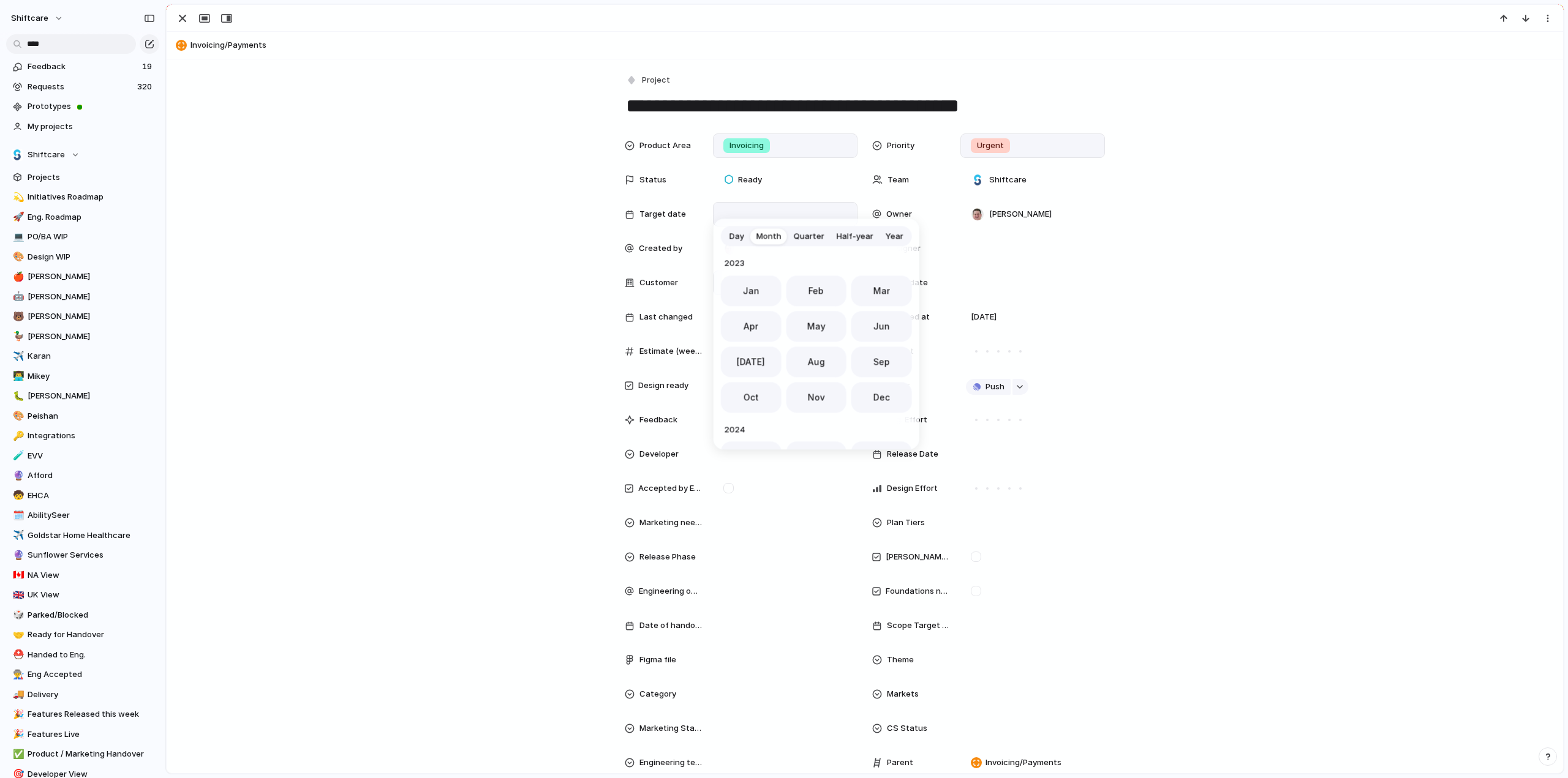
scroll to position [336, 0]
click at [812, 395] on span "Nov" at bounding box center [817, 394] width 17 height 13
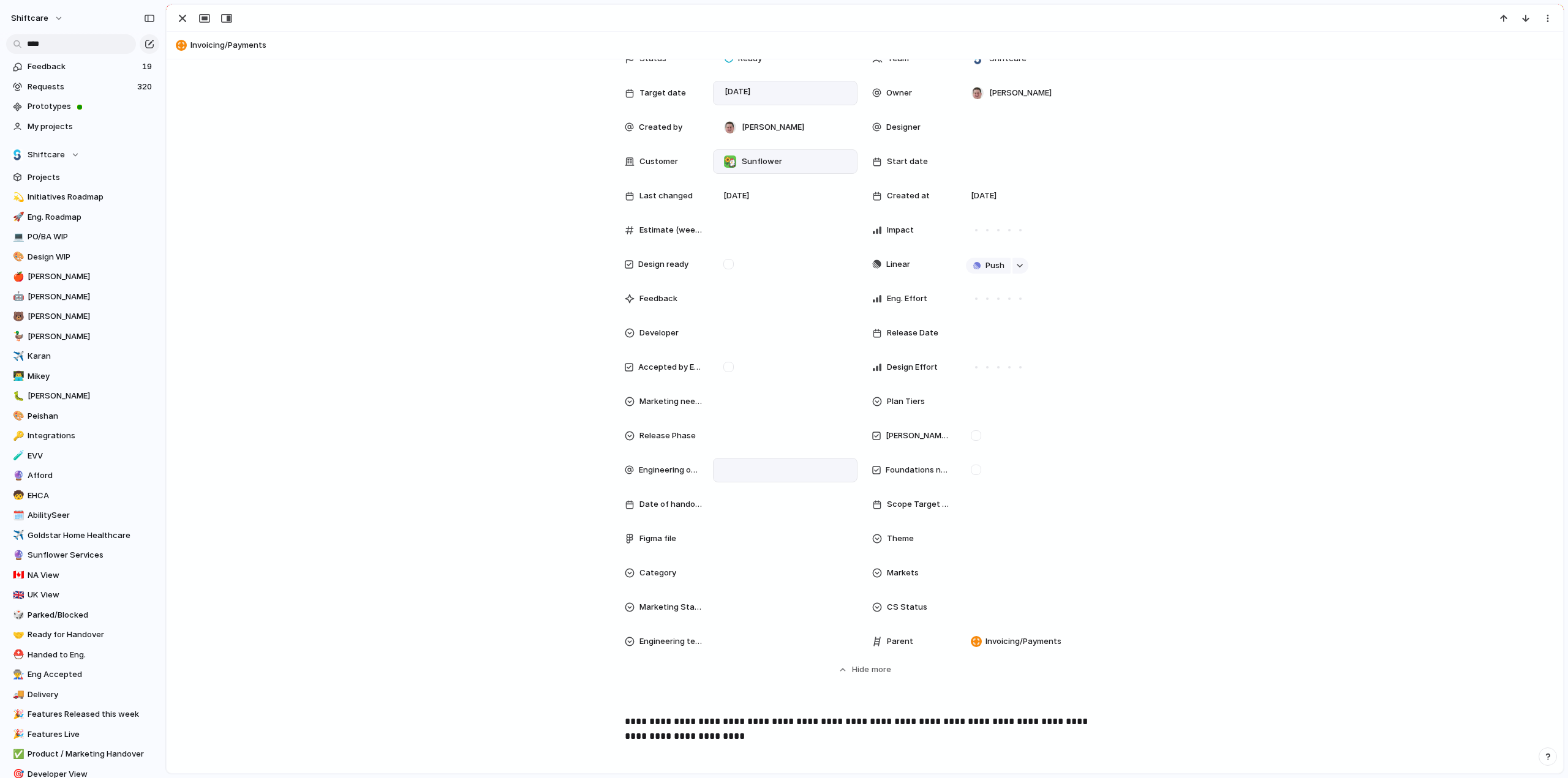
scroll to position [122, 0]
click at [975, 438] on div at bounding box center [976, 434] width 10 height 10
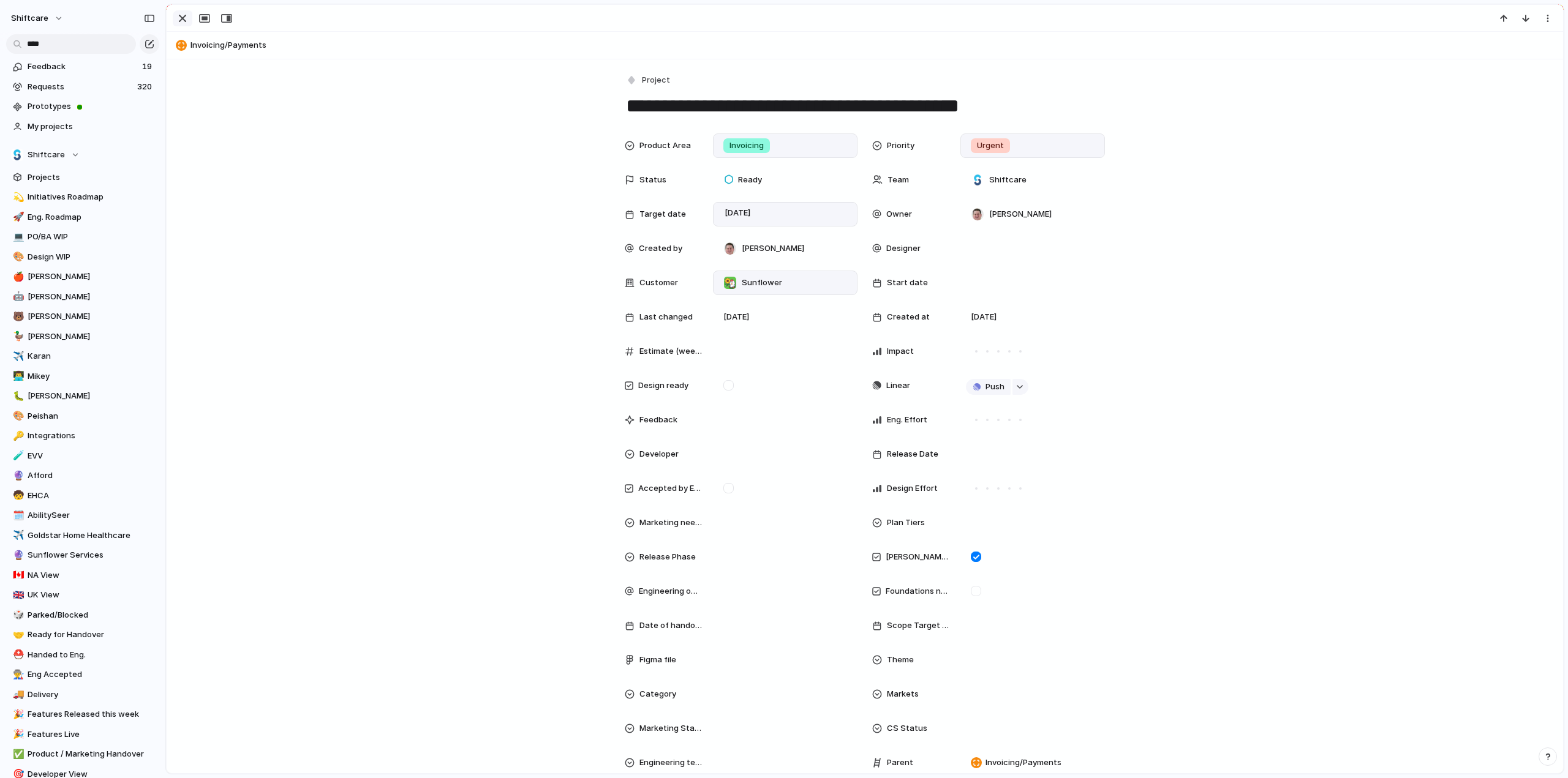
click at [183, 22] on div "button" at bounding box center [182, 19] width 15 height 15
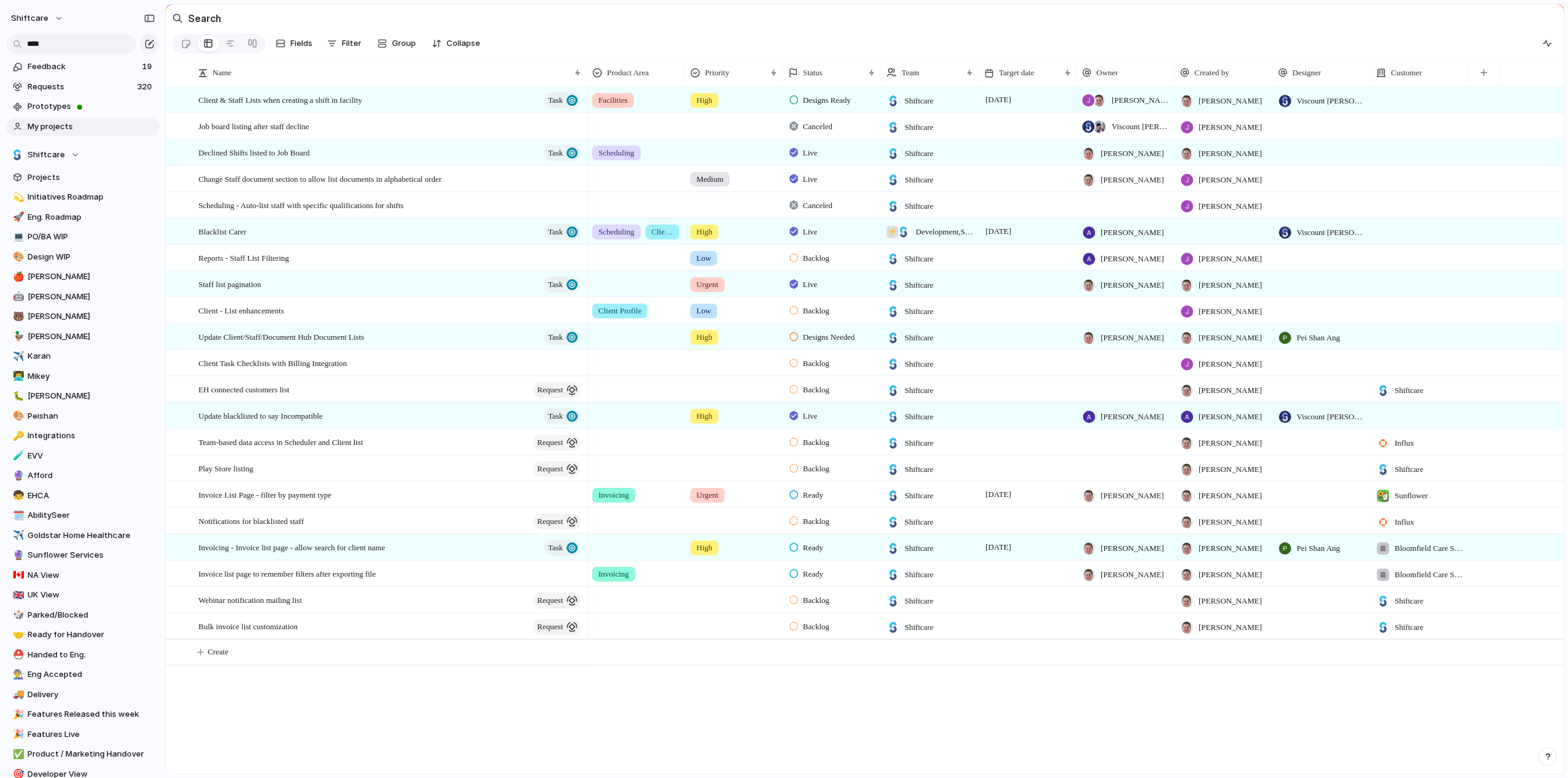
click at [61, 126] on span "My projects" at bounding box center [91, 126] width 127 height 12
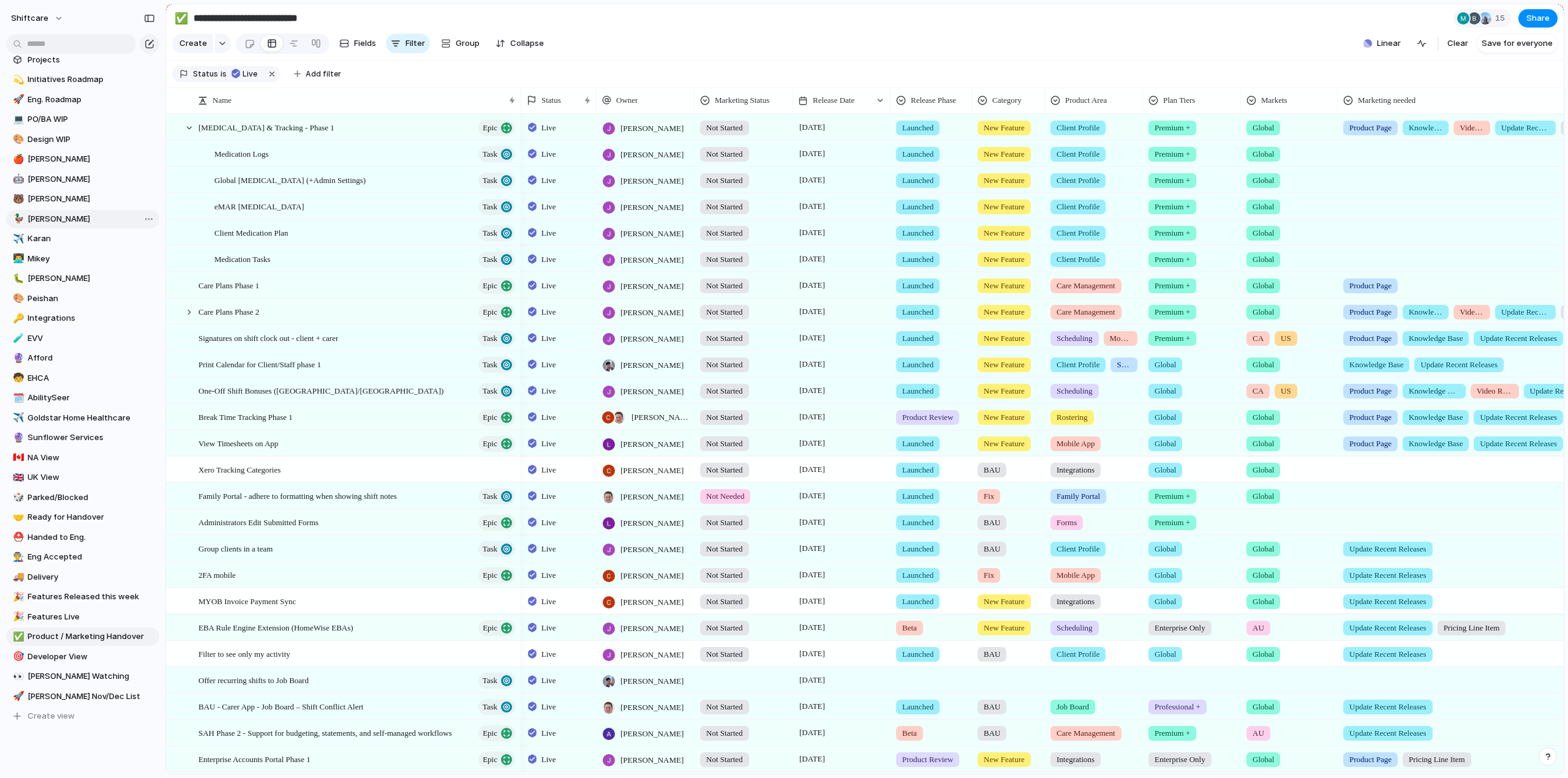
scroll to position [122, 0]
click at [45, 571] on span "Delivery" at bounding box center [91, 572] width 127 height 12
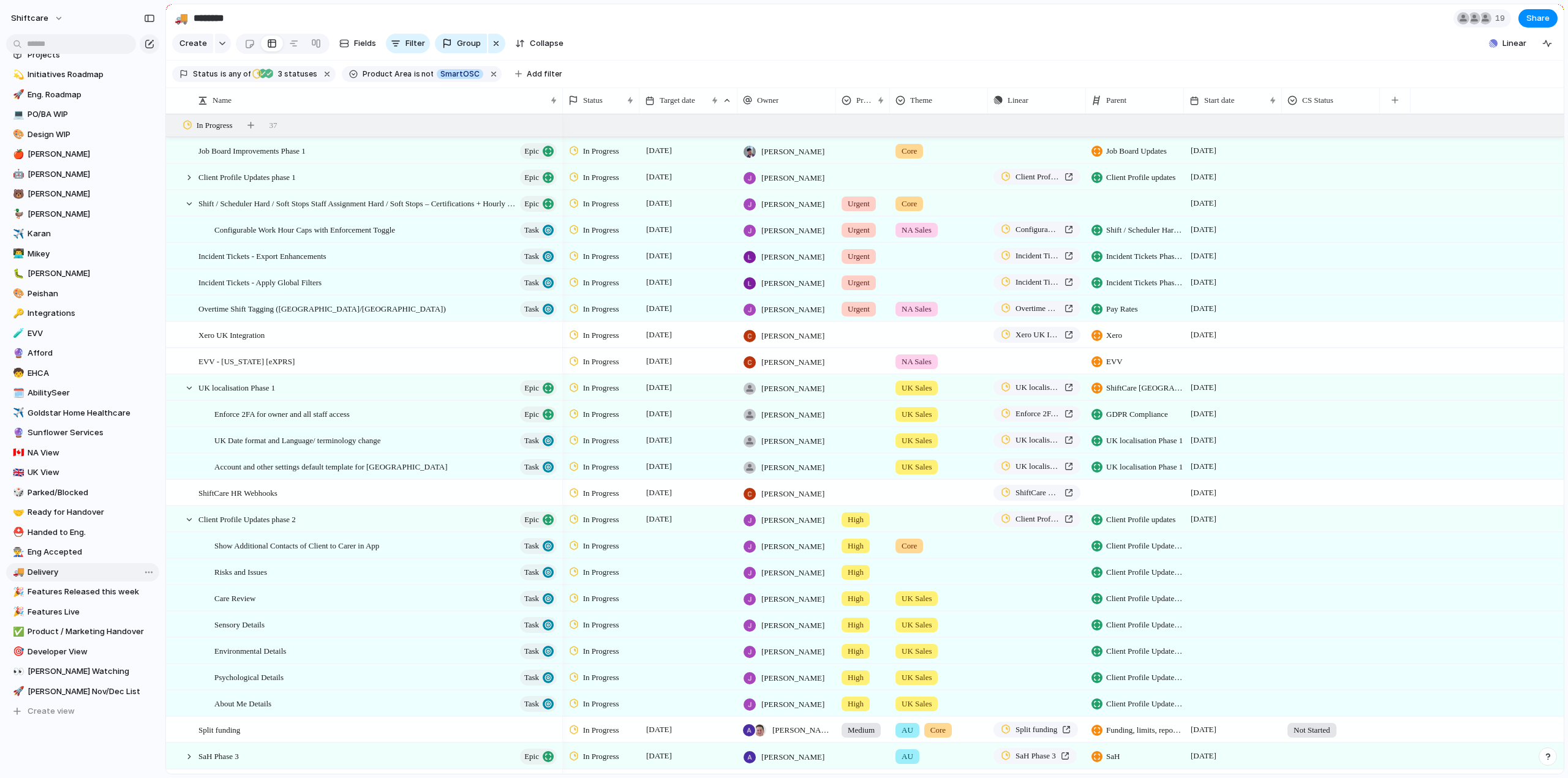
type input "********"
click at [298, 79] on span "3 statuses" at bounding box center [296, 74] width 43 height 11
click at [835, 38] on div "Backlog Accepted Product In Progress Designs Needed Design In Progress Designs …" at bounding box center [784, 389] width 1568 height 778
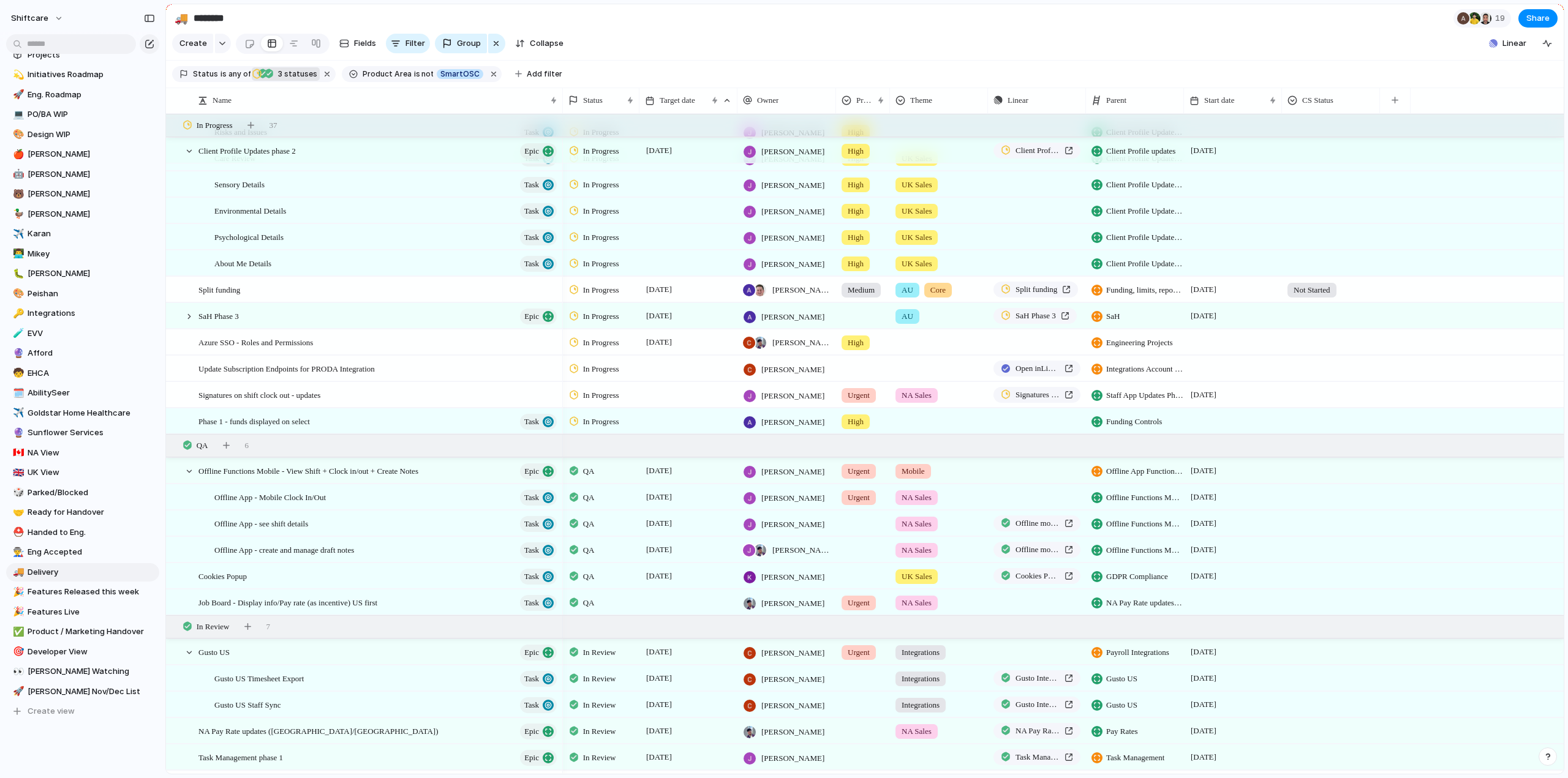
scroll to position [498, 0]
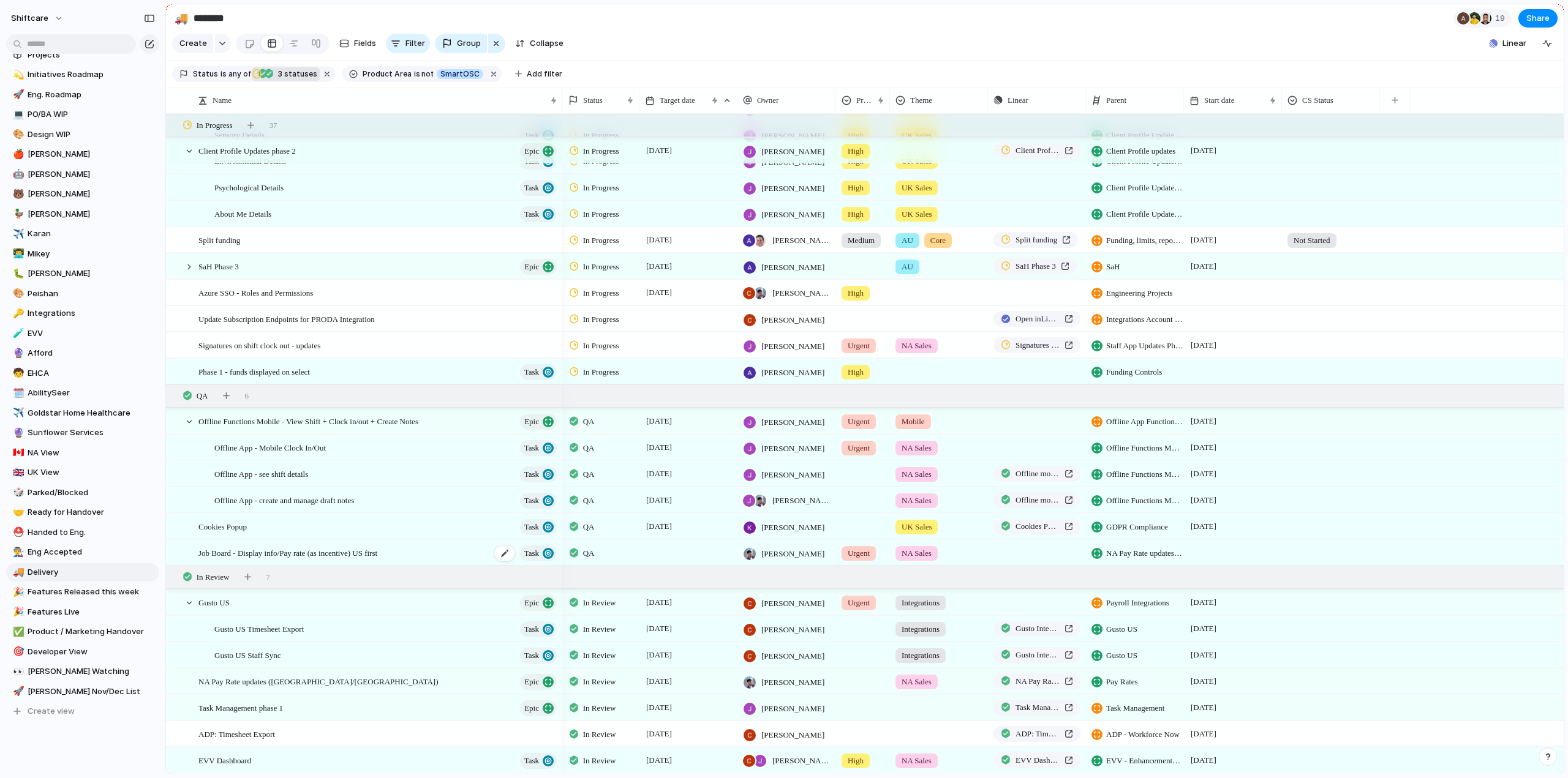
click at [232, 555] on span "Job Board - Display info/Pay rate (as incentive) US first" at bounding box center [287, 552] width 179 height 14
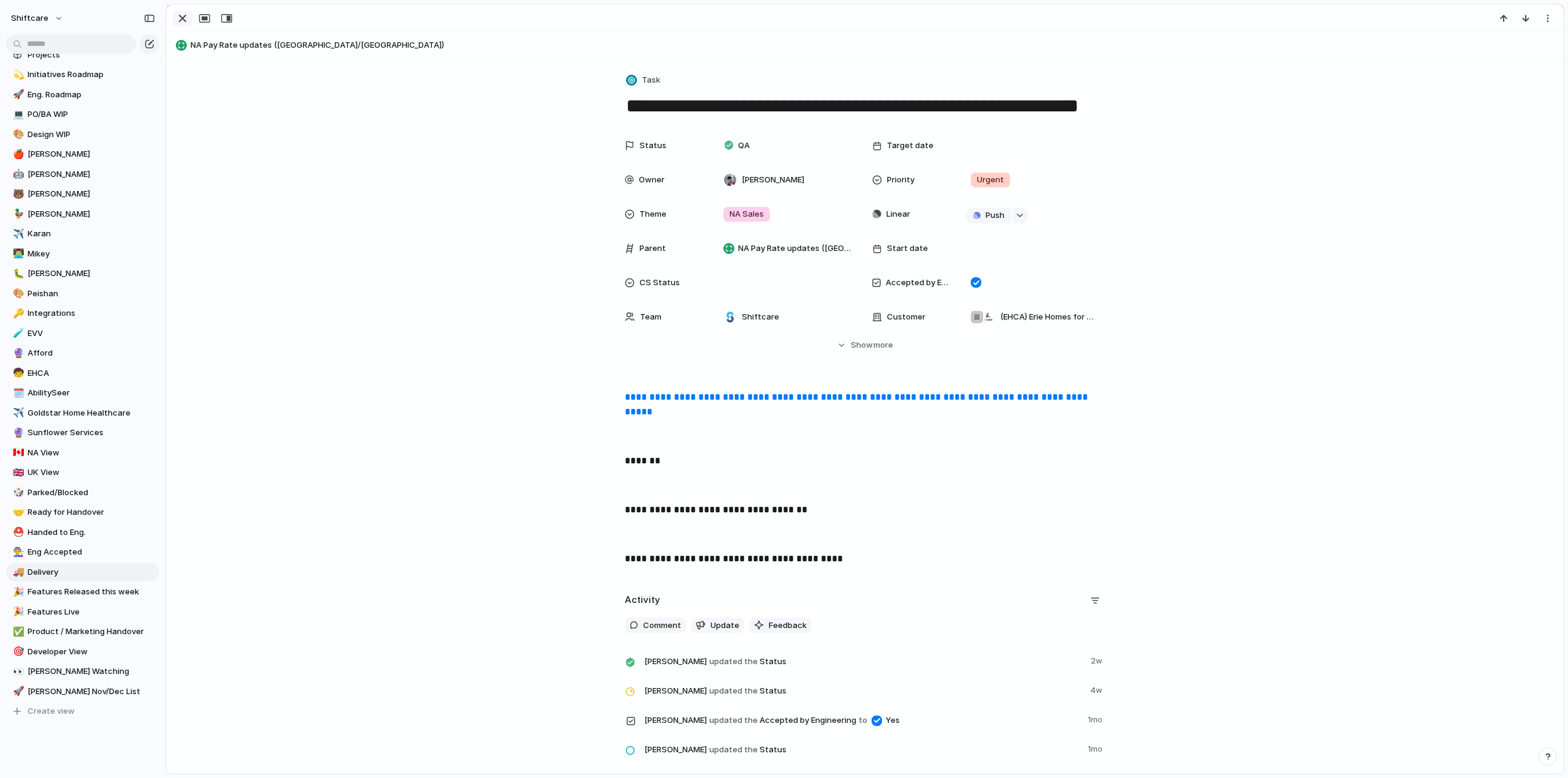
click at [180, 19] on div "button" at bounding box center [182, 19] width 15 height 15
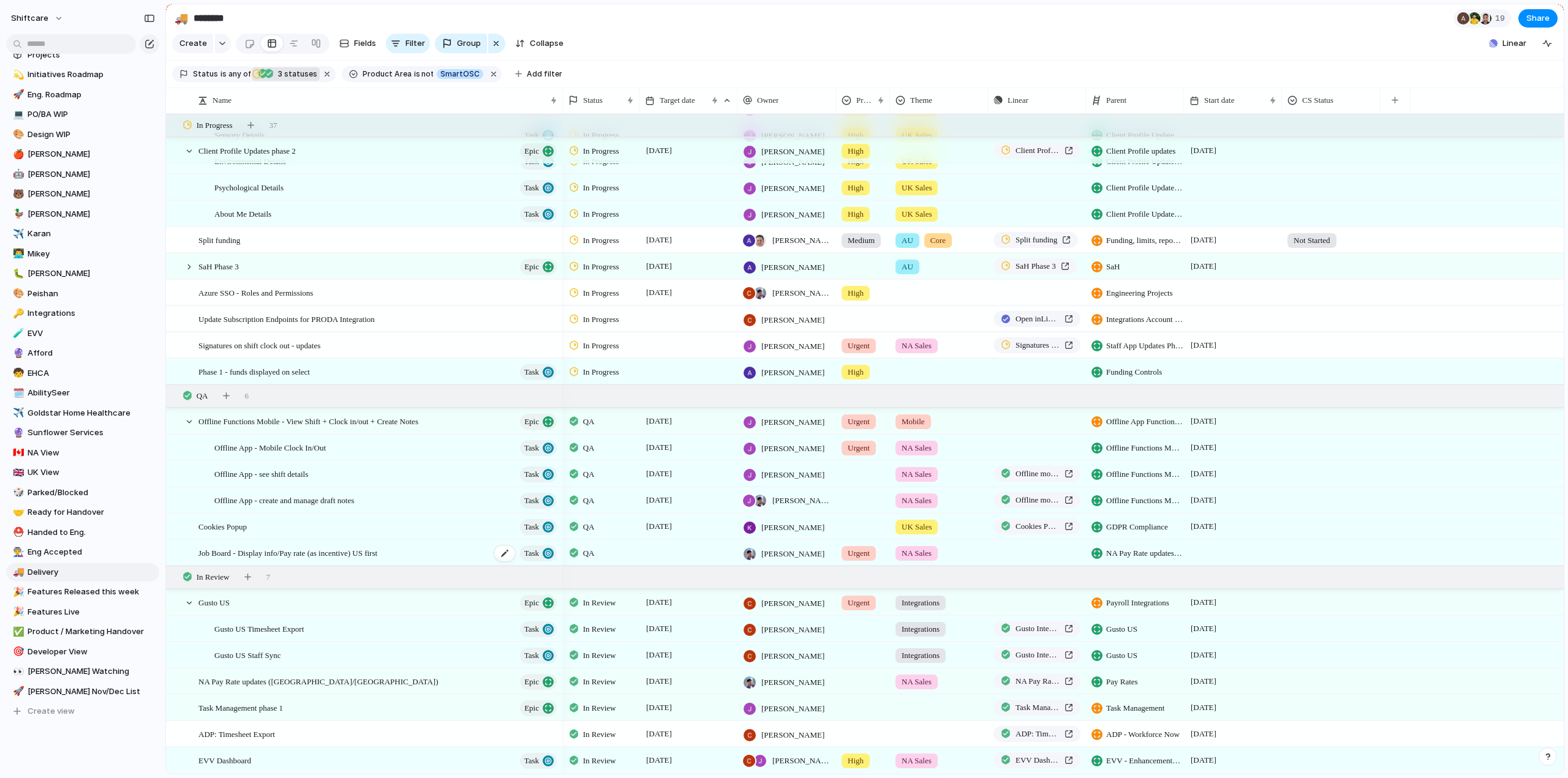
click at [297, 545] on span "Job Board - Display info/Pay rate (as incentive) US first" at bounding box center [287, 552] width 179 height 14
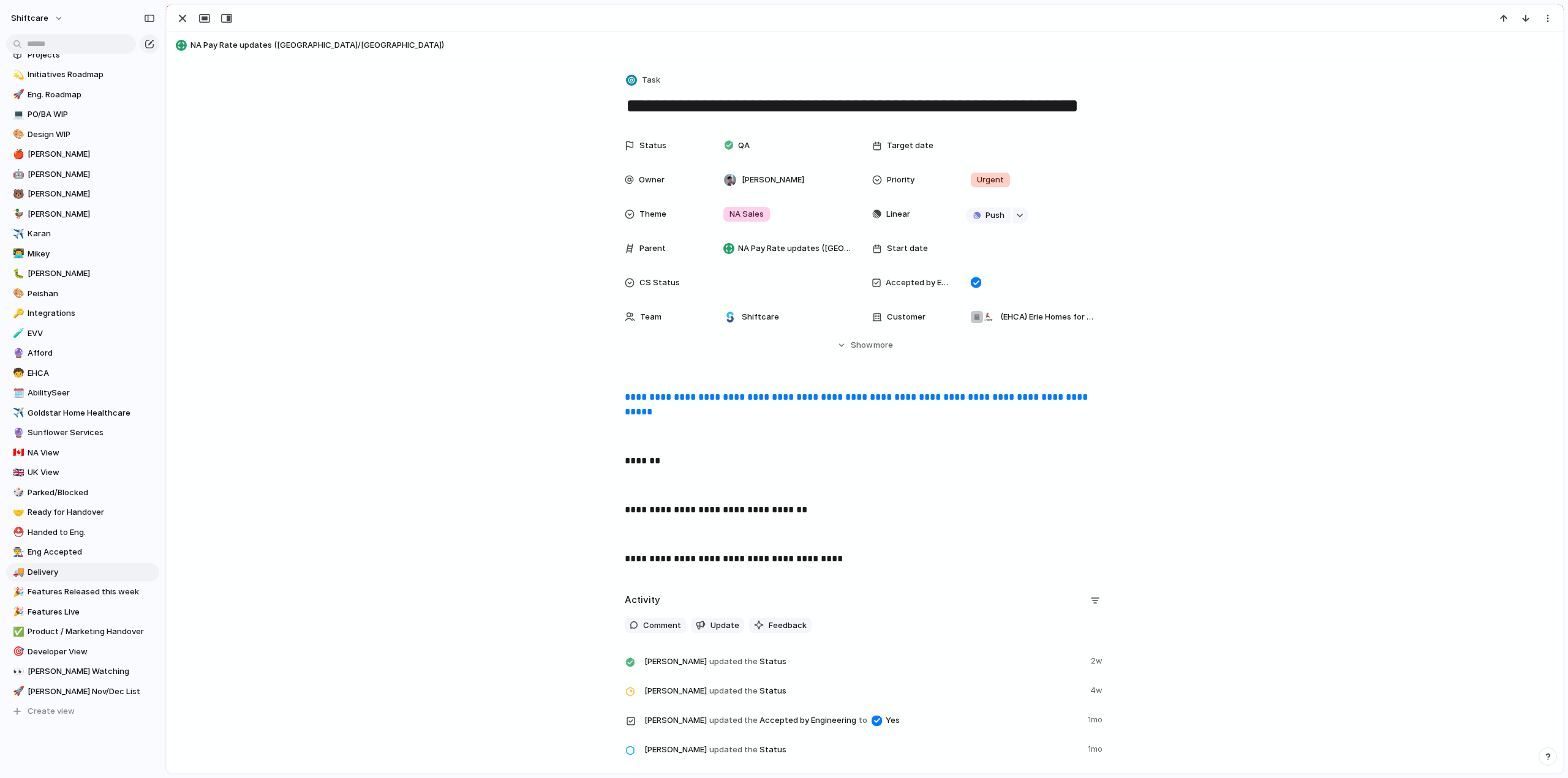
click at [176, 8] on div at bounding box center [864, 18] width 1397 height 27
click at [181, 17] on div "button" at bounding box center [182, 19] width 15 height 15
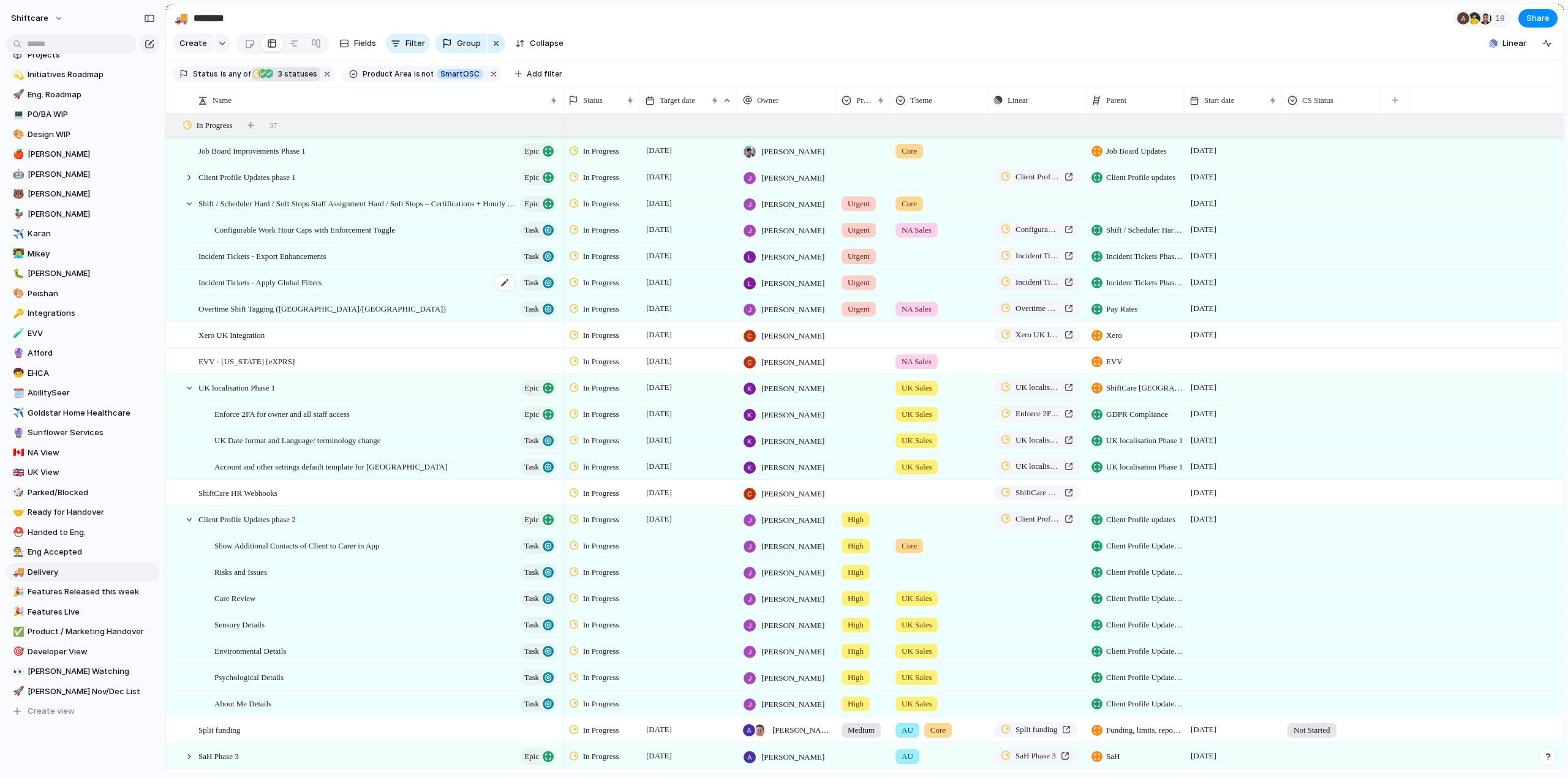
click at [293, 289] on span "Incident Tickets - Apply Global Filters" at bounding box center [260, 281] width 123 height 14
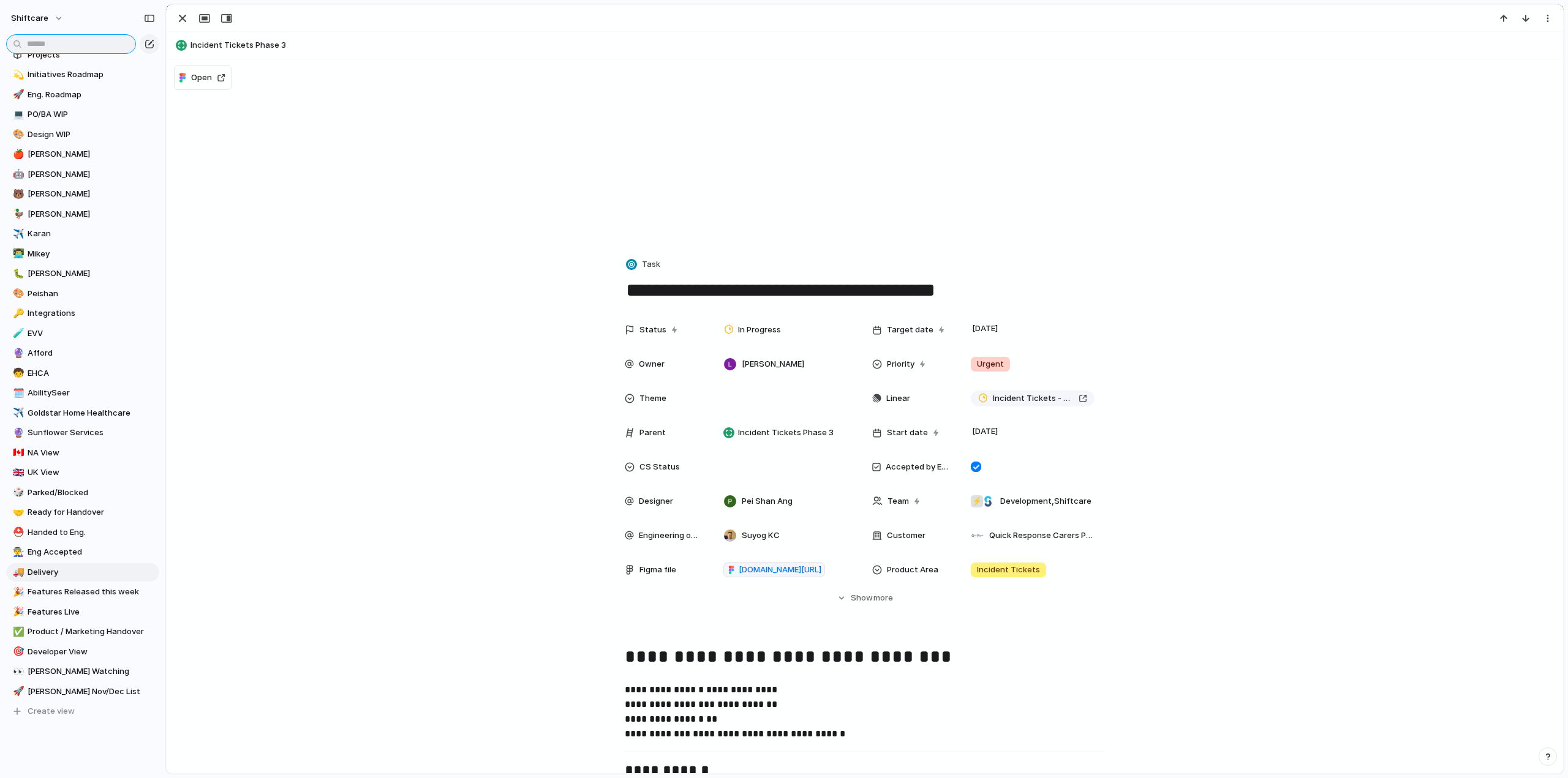
click at [88, 47] on input "text" at bounding box center [71, 44] width 130 height 20
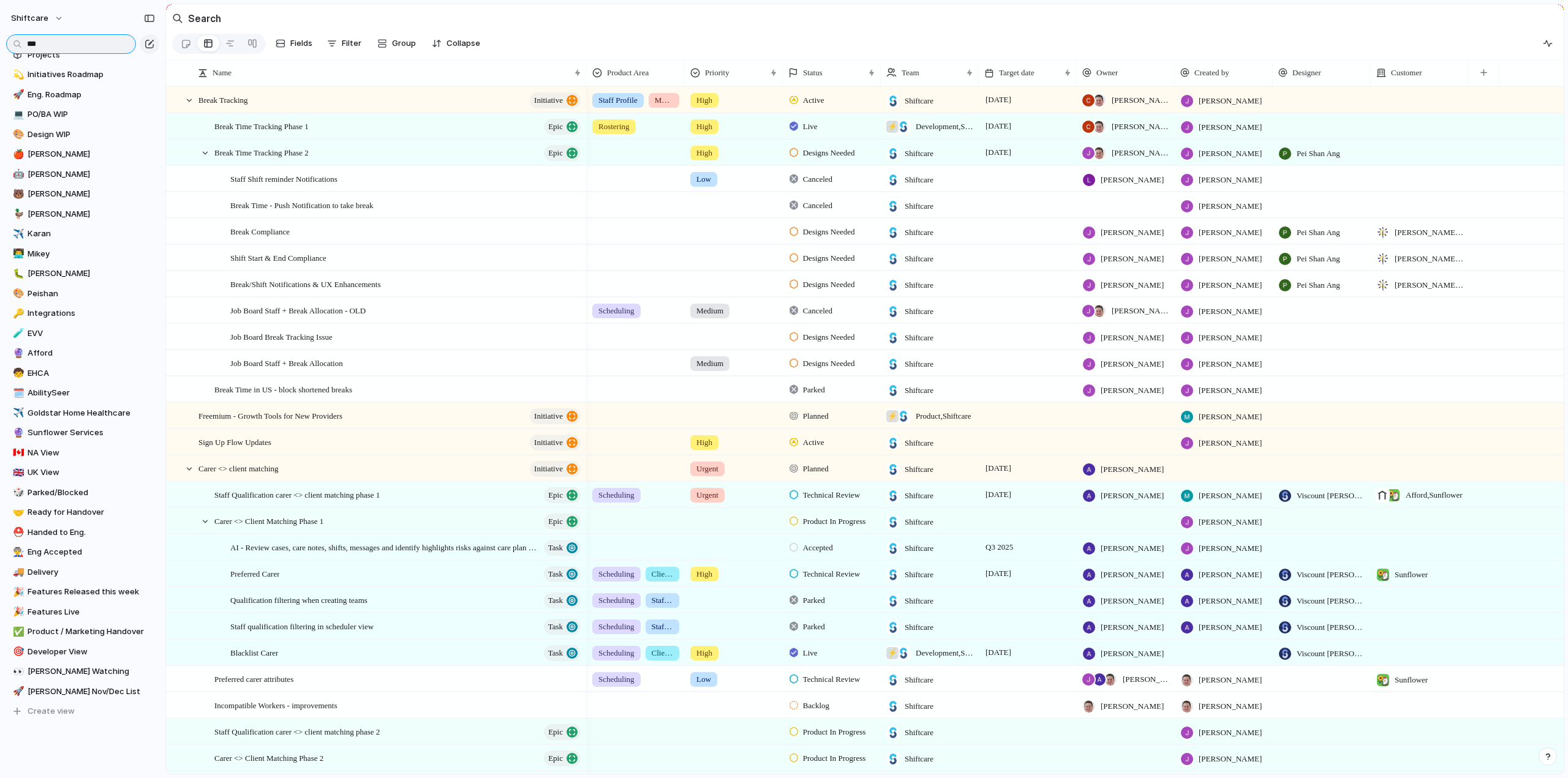
type input "****"
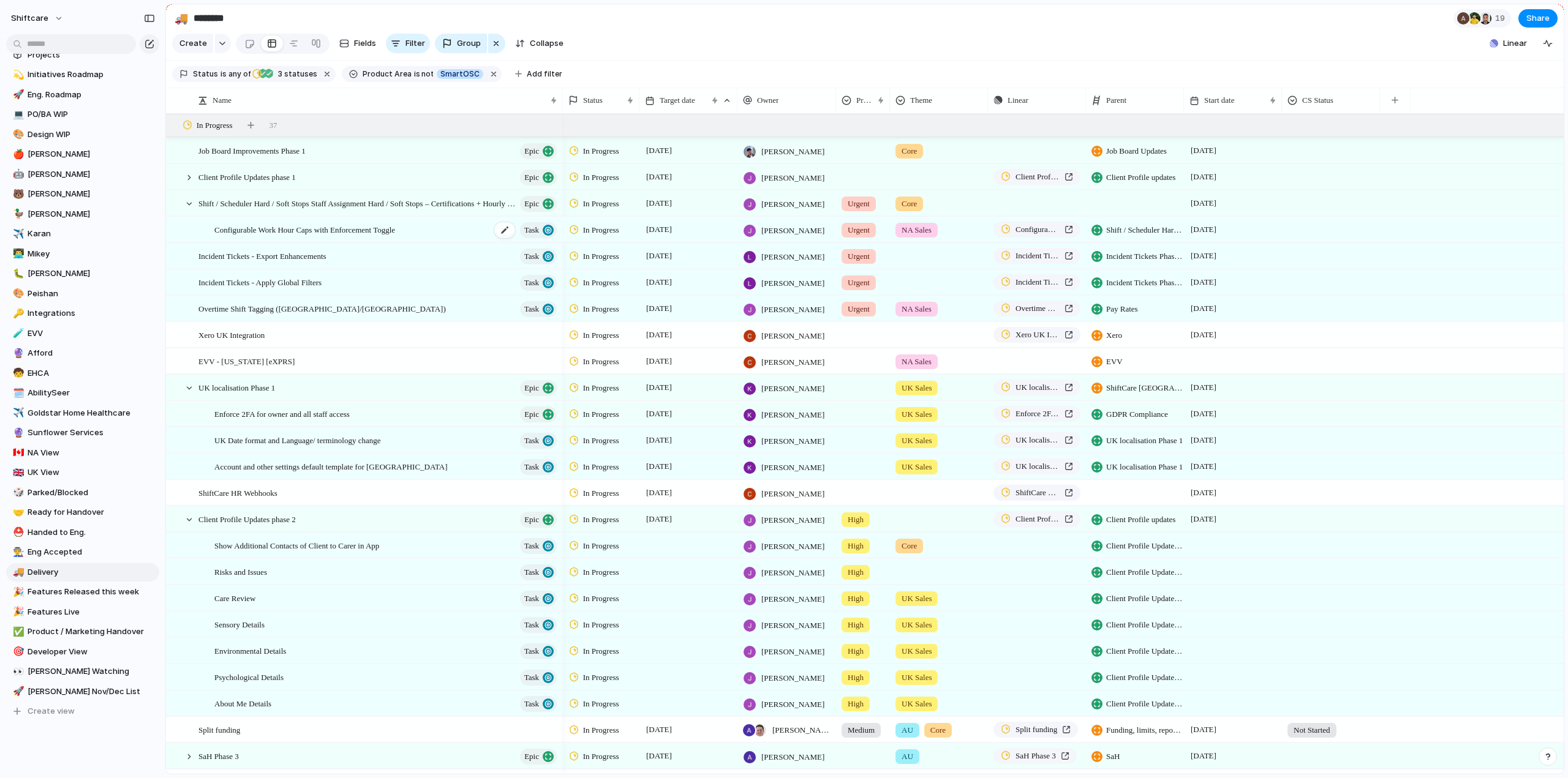
click at [254, 237] on span "Configurable Work Hour Caps with Enforcement Toggle" at bounding box center [304, 229] width 181 height 14
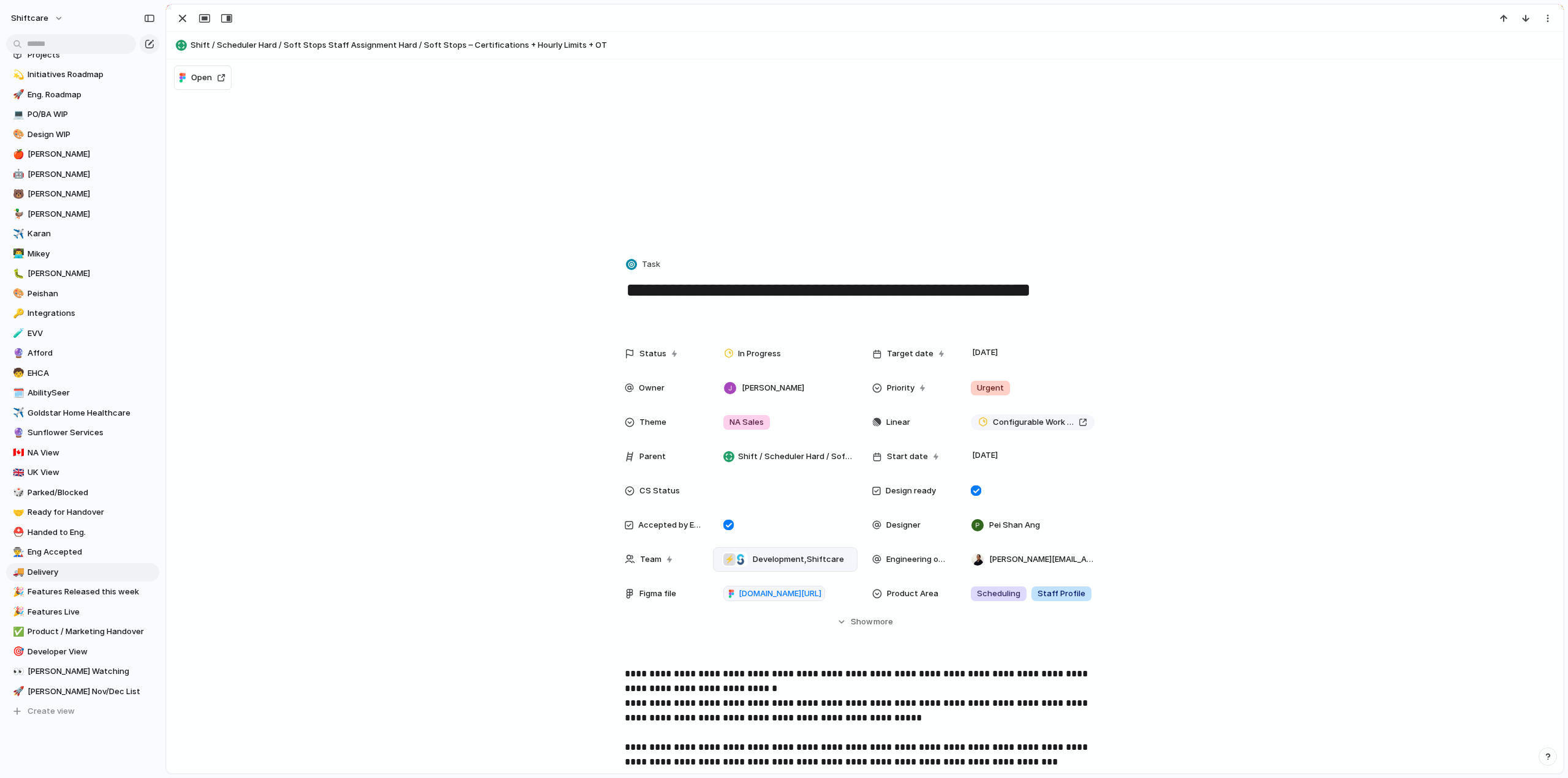
scroll to position [306, 0]
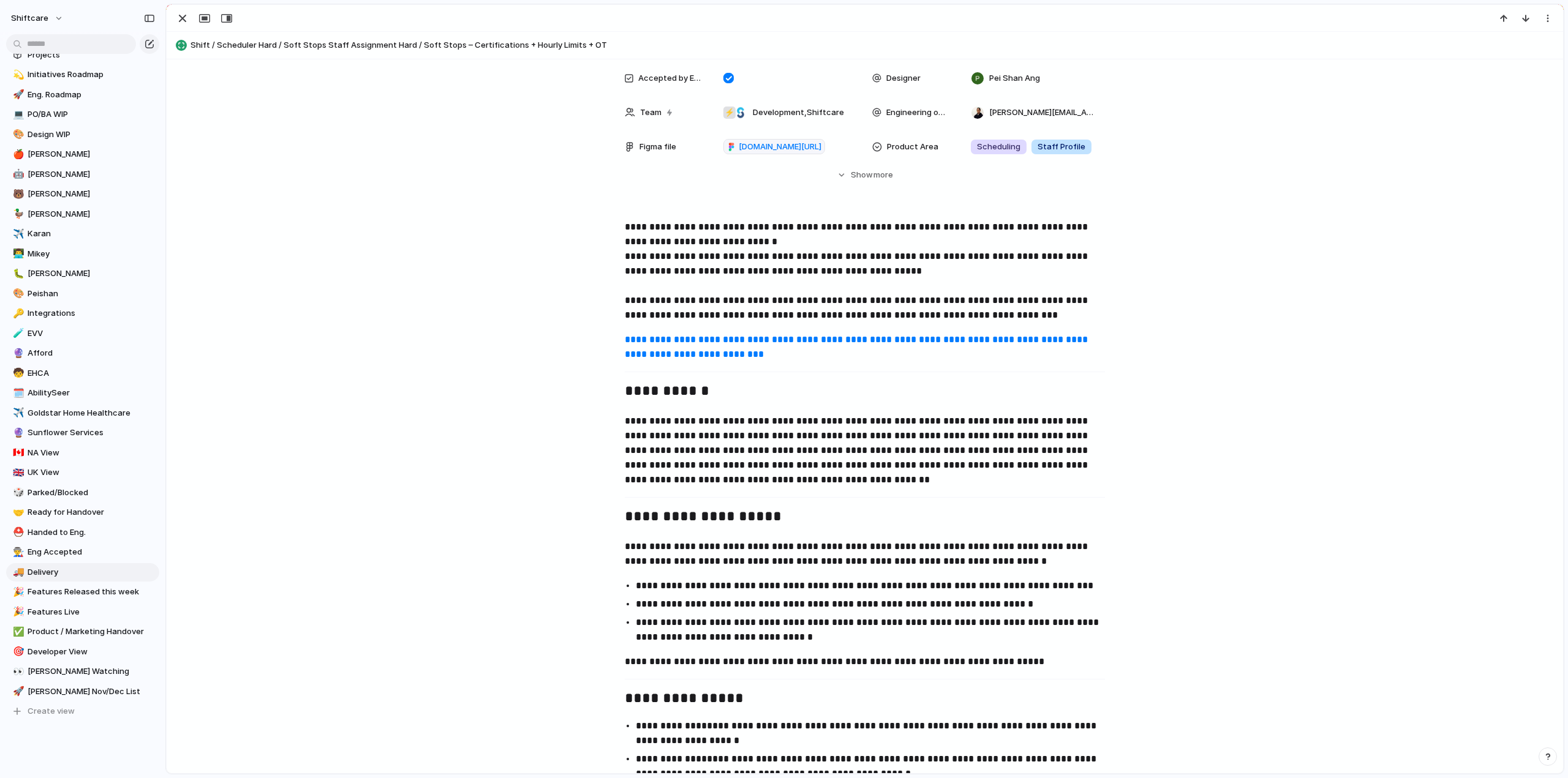
scroll to position [0, 0]
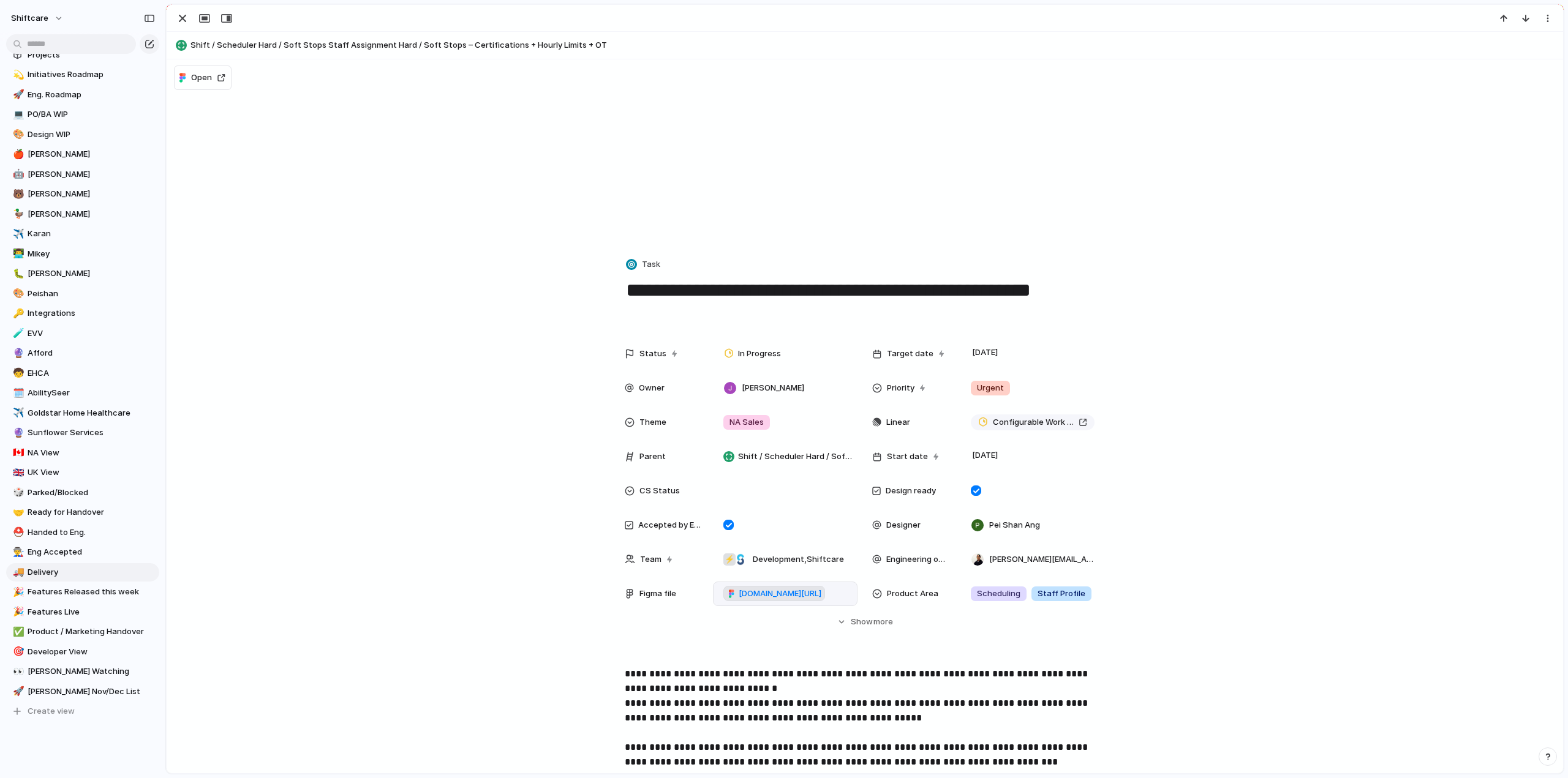
click at [773, 591] on span "[DOMAIN_NAME][URL]" at bounding box center [780, 593] width 82 height 12
